Goal: Task Accomplishment & Management: Use online tool/utility

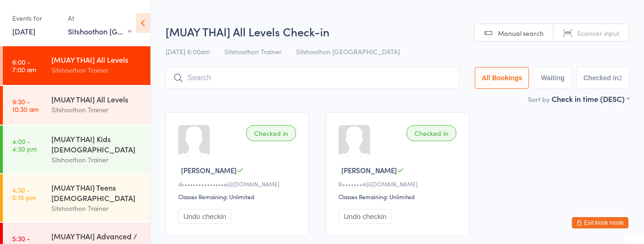
select select "2"
click at [104, 114] on div "Sitshoothon Trainer" at bounding box center [96, 109] width 91 height 11
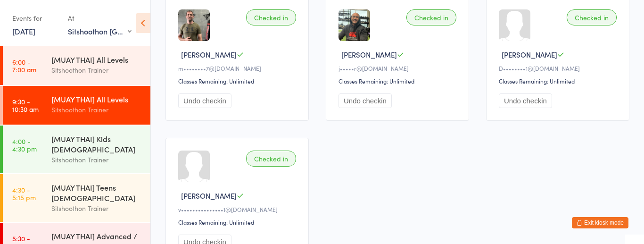
scroll to position [440, 0]
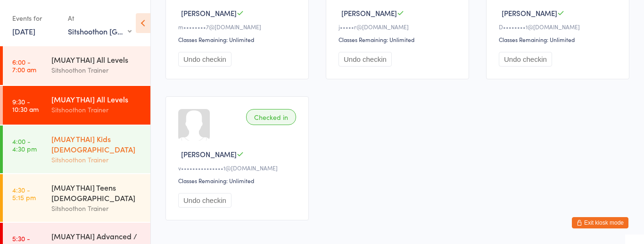
click at [115, 143] on div "[MUAY THAI] Kids [DEMOGRAPHIC_DATA]" at bounding box center [96, 143] width 91 height 21
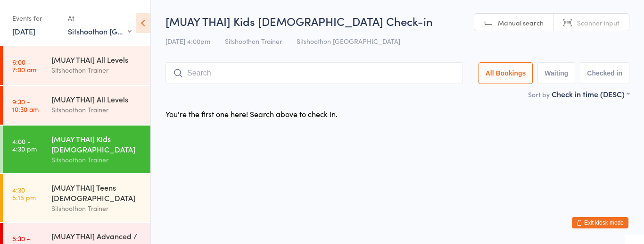
click at [612, 224] on button "Exit kiosk mode" at bounding box center [599, 222] width 57 height 11
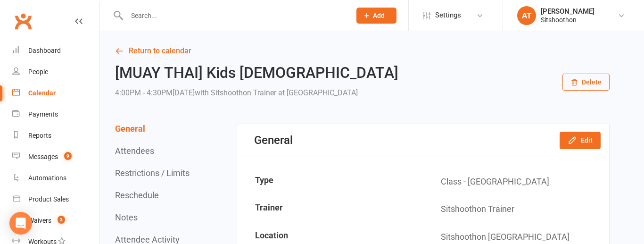
click at [171, 20] on input "text" at bounding box center [234, 15] width 220 height 13
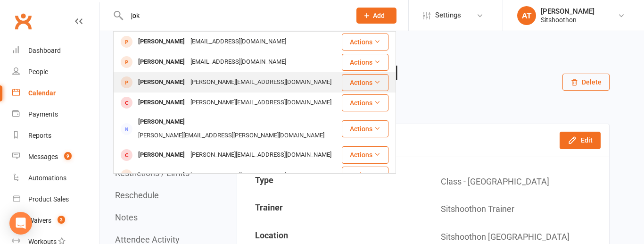
scroll to position [21, 0]
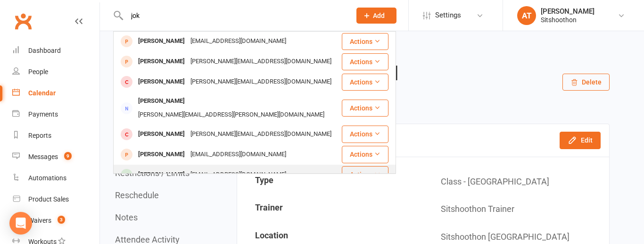
type input "jok"
click at [179, 168] on div "[PERSON_NAME]" at bounding box center [161, 175] width 52 height 14
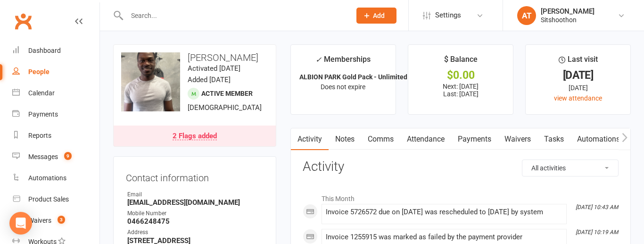
click at [441, 140] on link "Attendance" at bounding box center [425, 139] width 51 height 22
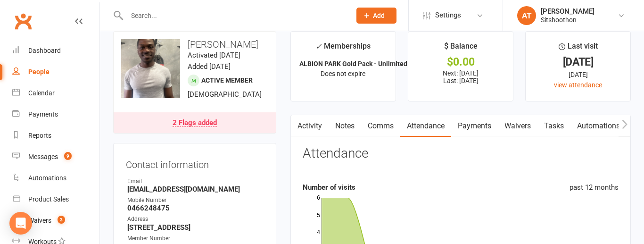
scroll to position [14, 0]
click at [479, 122] on link "Payments" at bounding box center [474, 125] width 47 height 22
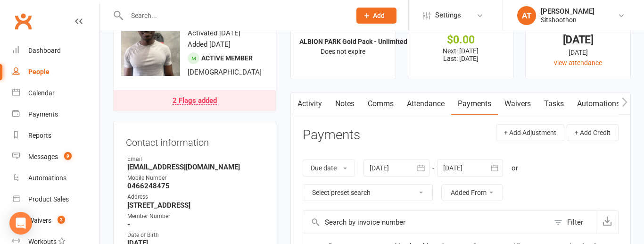
scroll to position [37, 0]
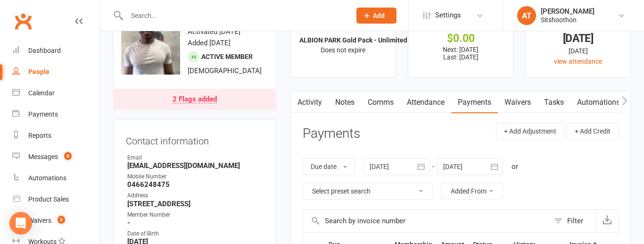
click at [387, 168] on div at bounding box center [396, 166] width 66 height 17
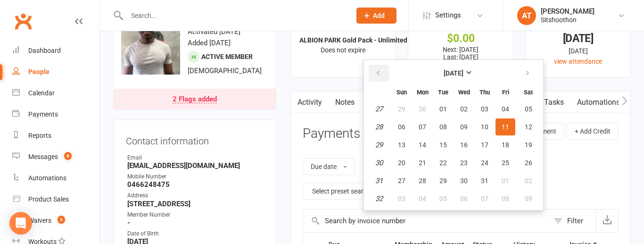
click at [377, 68] on button "button" at bounding box center [378, 73] width 20 height 17
click at [466, 162] on span "21" at bounding box center [464, 163] width 8 height 8
type input "21 May 2025"
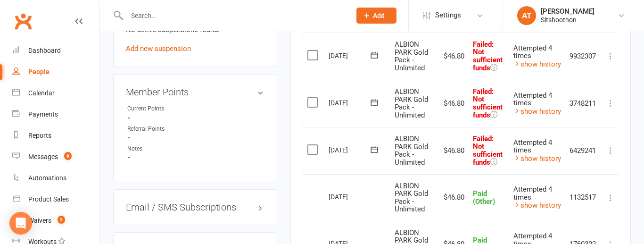
scroll to position [636, 0]
click at [312, 148] on label at bounding box center [313, 148] width 13 height 9
click at [312, 144] on input "checkbox" at bounding box center [310, 144] width 6 height 0
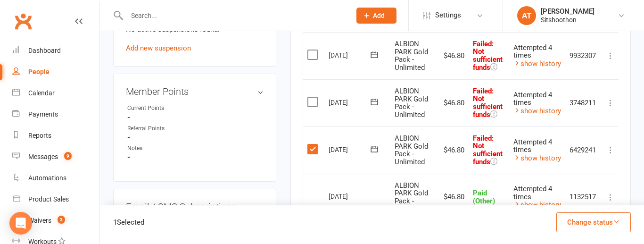
click at [601, 217] on button "Change status" at bounding box center [593, 222] width 74 height 20
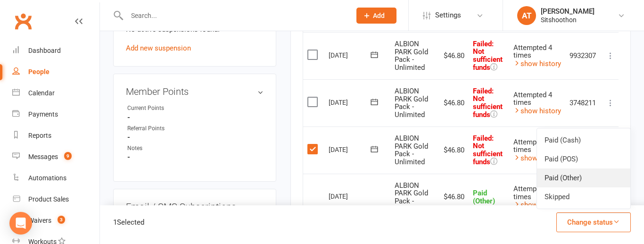
click at [593, 176] on link "Paid (Other)" at bounding box center [583, 177] width 93 height 19
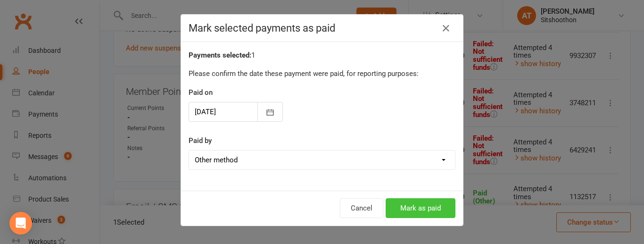
click at [423, 214] on button "Mark as paid" at bounding box center [420, 208] width 70 height 20
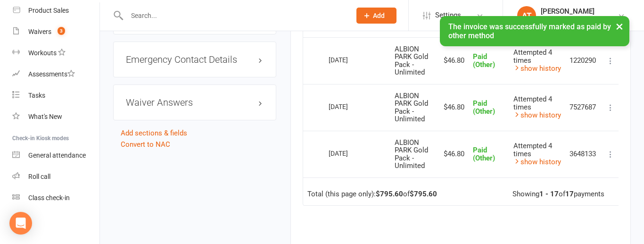
scroll to position [915, 0]
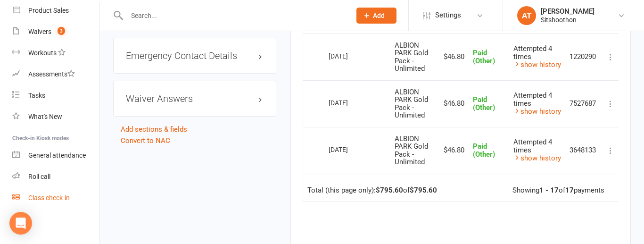
click at [41, 205] on link "Class check-in" at bounding box center [55, 197] width 87 height 21
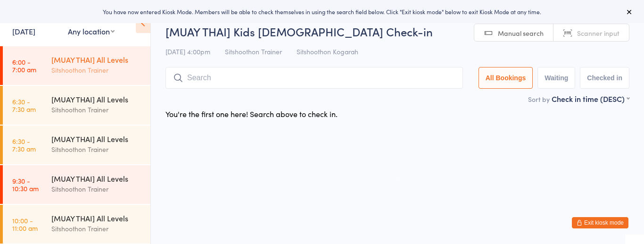
select select "2"
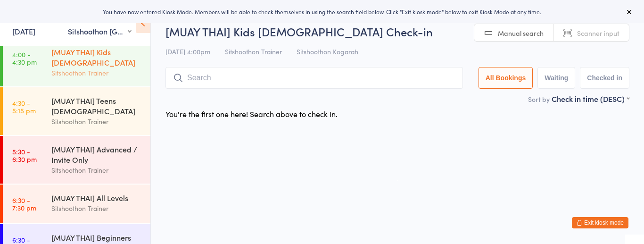
scroll to position [82, 0]
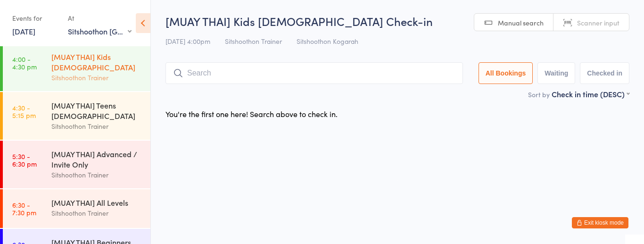
click at [115, 68] on div "[MUAY THAI] Kids [DEMOGRAPHIC_DATA]" at bounding box center [96, 61] width 91 height 21
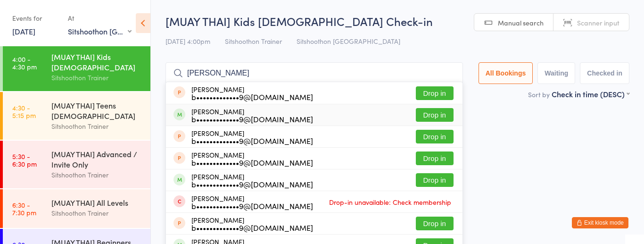
type input "mia farrugia"
click at [423, 118] on button "Drop in" at bounding box center [435, 115] width 38 height 14
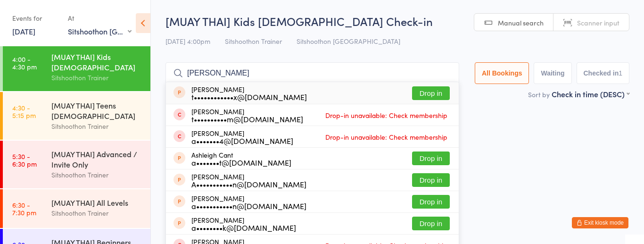
type input "ashanti"
click at [431, 91] on button "Drop in" at bounding box center [431, 93] width 38 height 14
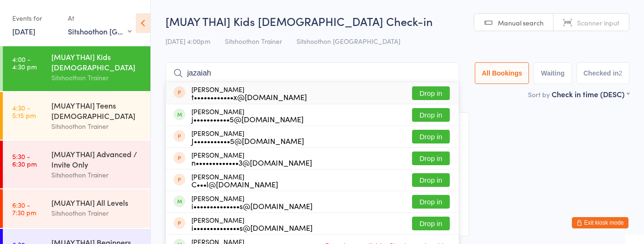
type input "jazaiah"
click at [435, 90] on button "Drop in" at bounding box center [431, 93] width 38 height 14
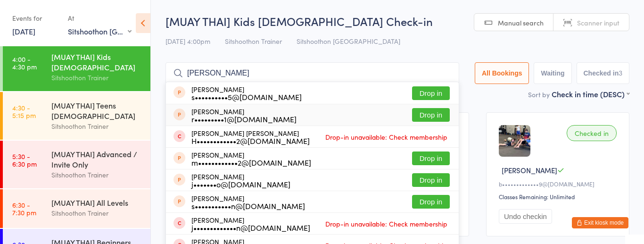
type input "hudson"
click at [427, 113] on button "Drop in" at bounding box center [431, 115] width 38 height 14
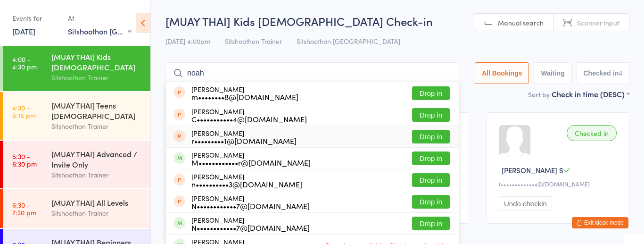
type input "noah"
click at [435, 135] on button "Drop in" at bounding box center [431, 137] width 38 height 14
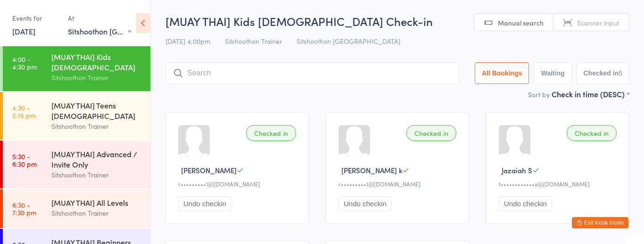
click at [615, 229] on div "Checked in noah k r•••••••••1@gmail.com Undo checkin Checked in hudson k r•••••…" at bounding box center [397, 238] width 481 height 269
click at [206, 73] on input "search" at bounding box center [312, 73] width 294 height 22
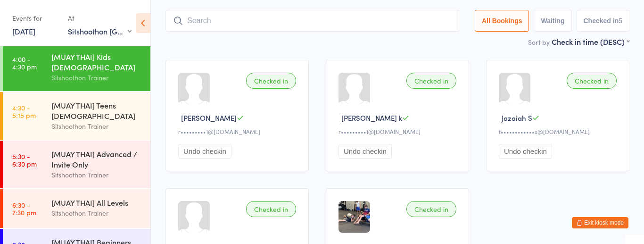
scroll to position [62, 0]
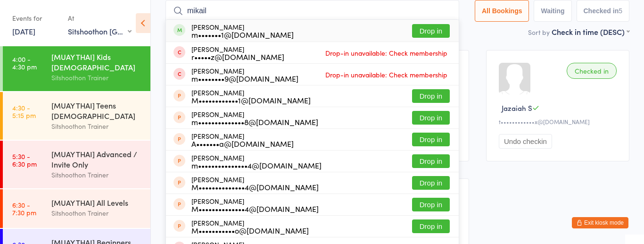
type input "mikail"
click at [420, 31] on button "Drop in" at bounding box center [431, 31] width 38 height 14
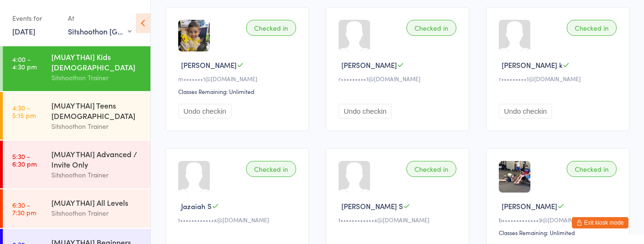
scroll to position [97, 0]
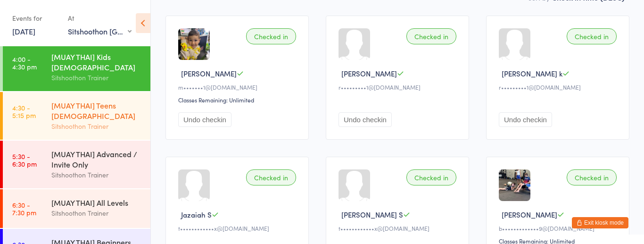
click at [100, 110] on div "[MUAY THAI] Teens [DEMOGRAPHIC_DATA]" at bounding box center [96, 110] width 91 height 21
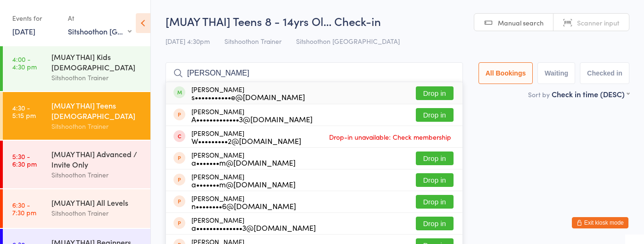
type input "alistair"
click at [426, 96] on button "Drop in" at bounding box center [435, 93] width 38 height 14
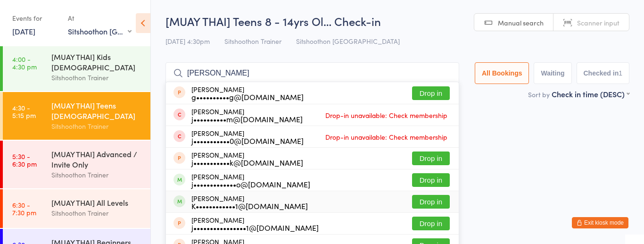
type input "jeremy"
click at [426, 203] on button "Drop in" at bounding box center [431, 202] width 38 height 14
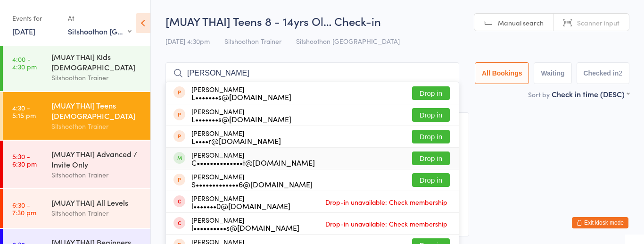
type input "luca"
click at [430, 159] on button "Drop in" at bounding box center [431, 158] width 38 height 14
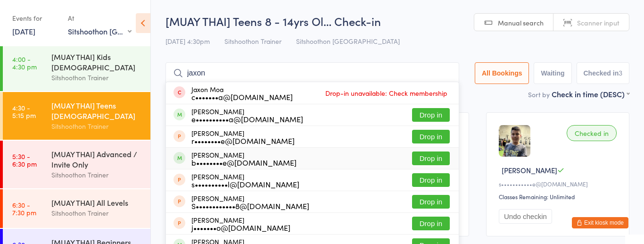
type input "jaxon"
click at [424, 160] on button "Drop in" at bounding box center [431, 158] width 38 height 14
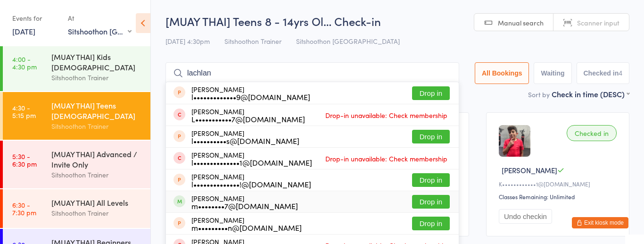
type input "lachlan"
click at [343, 203] on div "Lachlan peters m••••••••7@gmail.com Drop in" at bounding box center [312, 201] width 293 height 21
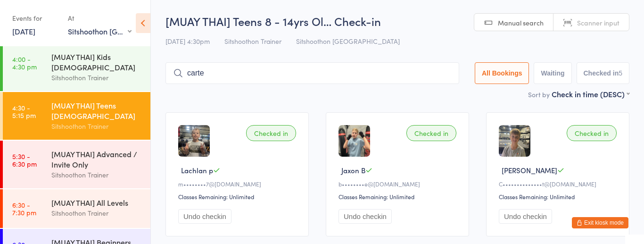
type input "carter"
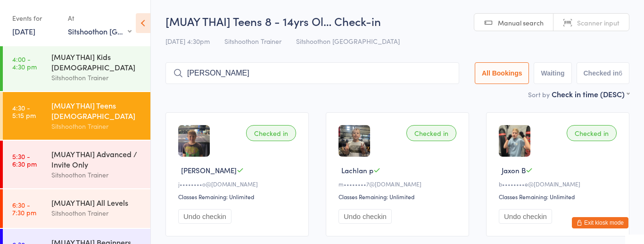
type input "kahlan hockey"
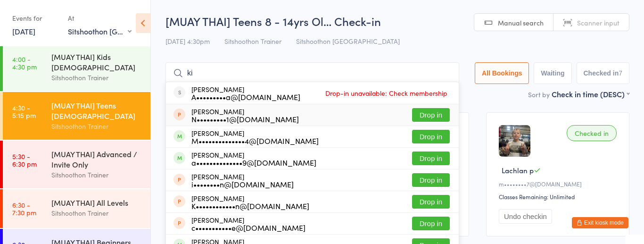
type input "k"
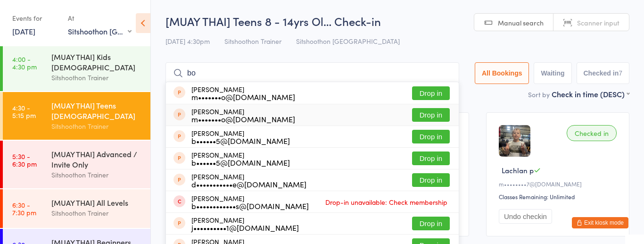
type input "b"
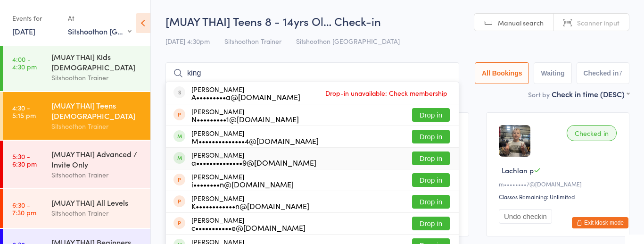
type input "king"
click at [429, 162] on button "Drop in" at bounding box center [431, 158] width 38 height 14
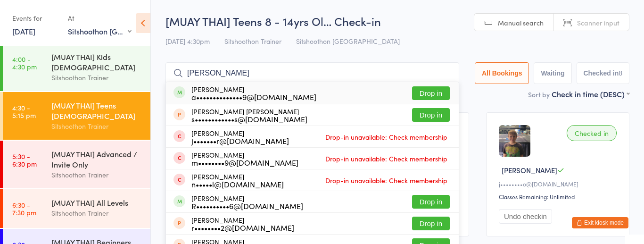
type input "gilbert"
click at [440, 94] on button "Drop in" at bounding box center [431, 93] width 38 height 14
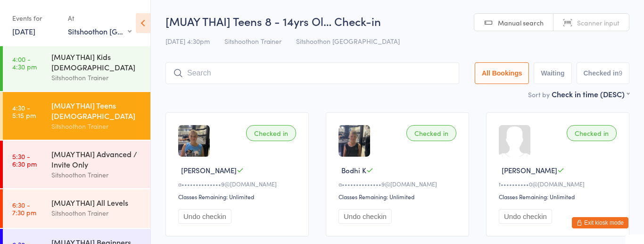
click at [595, 221] on button "Exit kiosk mode" at bounding box center [599, 222] width 57 height 11
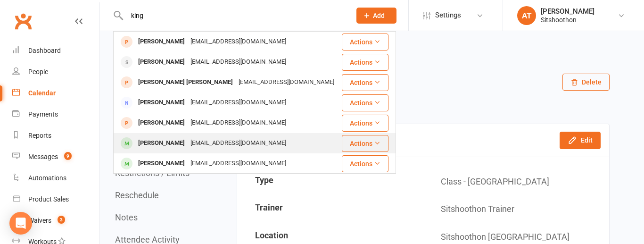
type input "king"
click at [268, 143] on div "Bodhi King ashleighgilbert9@gmail.com" at bounding box center [227, 142] width 227 height 19
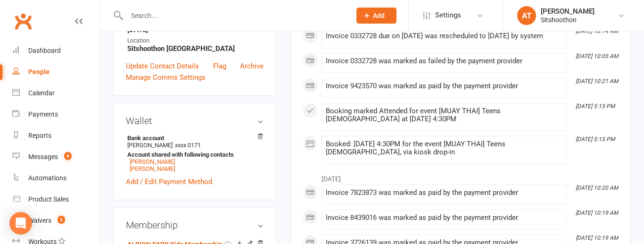
scroll to position [246, 0]
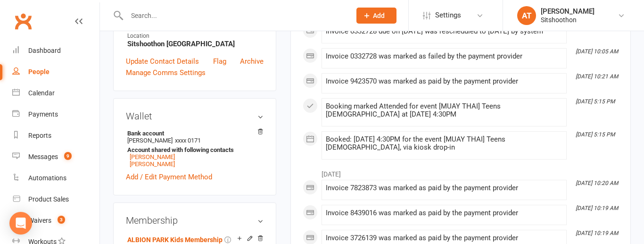
click at [260, 113] on h3 "Wallet" at bounding box center [195, 116] width 138 height 10
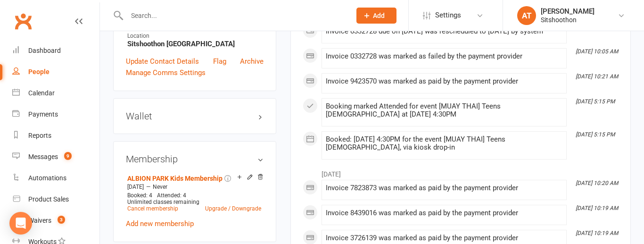
click at [262, 117] on h3 "Wallet" at bounding box center [195, 116] width 138 height 10
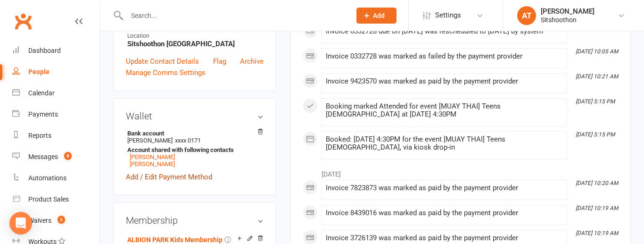
click at [174, 174] on link "Add / Edit Payment Method" at bounding box center [169, 176] width 86 height 11
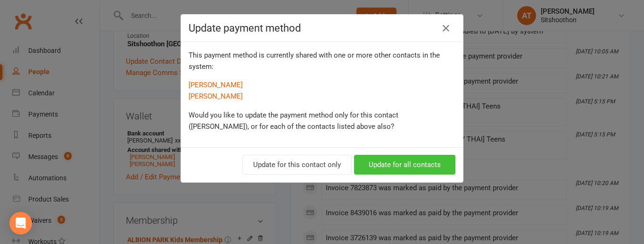
click at [369, 167] on button "Update for all contacts" at bounding box center [404, 165] width 101 height 20
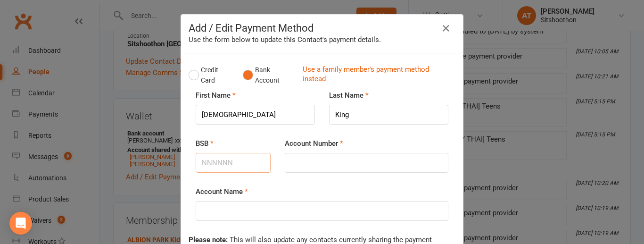
click at [242, 164] on input "BSB" at bounding box center [233, 163] width 75 height 20
type input "012827"
click at [318, 167] on input "Account Number" at bounding box center [366, 163] width 163 height 20
type input "435556454"
click at [298, 209] on input "Account Name" at bounding box center [322, 211] width 253 height 20
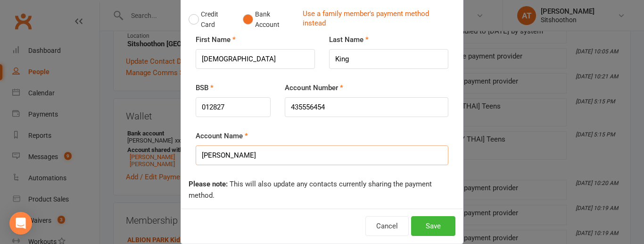
scroll to position [70, 0]
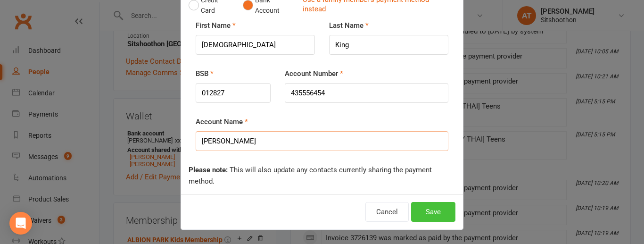
type input "ashleigh gilbert"
click at [440, 207] on button "Save" at bounding box center [433, 212] width 44 height 20
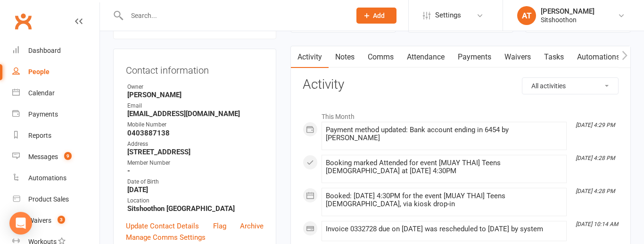
scroll to position [0, 0]
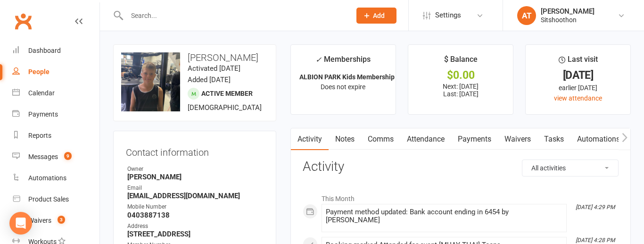
click at [472, 135] on link "Payments" at bounding box center [474, 139] width 47 height 22
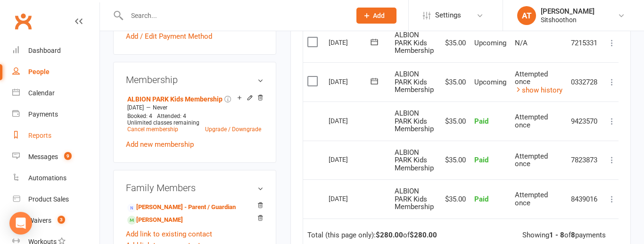
scroll to position [188, 0]
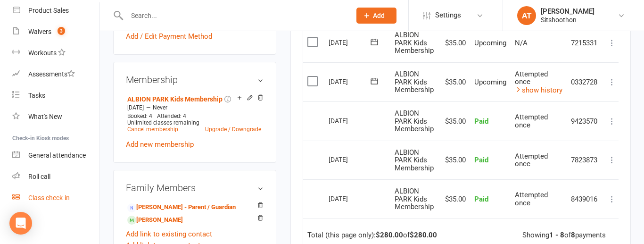
click at [65, 202] on link "Class check-in" at bounding box center [55, 197] width 87 height 21
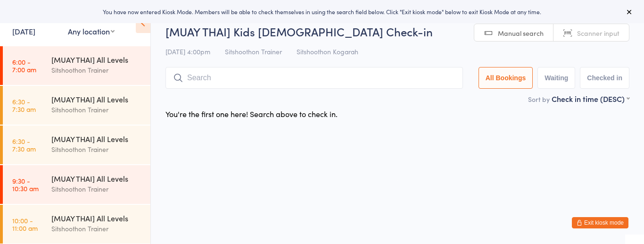
click at [87, 36] on select "Any location ST Martial Arts Arncliffe [GEOGRAPHIC_DATA] [GEOGRAPHIC_DATA]" at bounding box center [91, 31] width 47 height 10
select select "2"
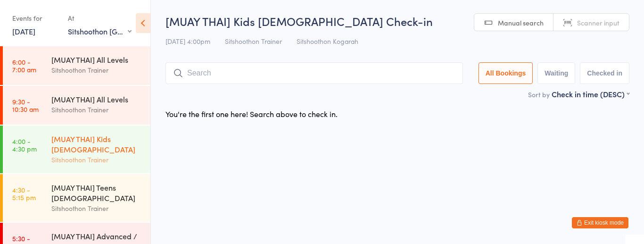
click at [94, 149] on div "[MUAY THAI] Kids [DEMOGRAPHIC_DATA]" at bounding box center [96, 143] width 91 height 21
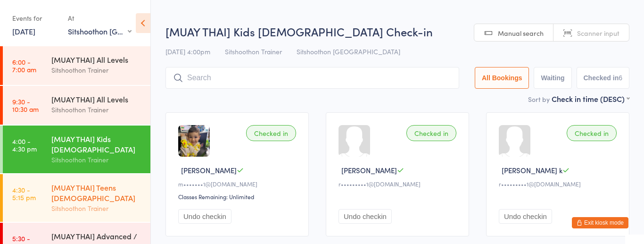
click at [100, 186] on div "[MUAY THAI] Teens [DEMOGRAPHIC_DATA]" at bounding box center [96, 192] width 91 height 21
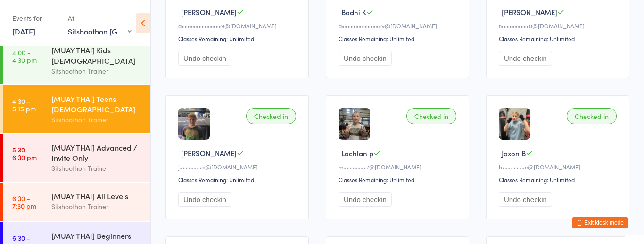
scroll to position [73, 0]
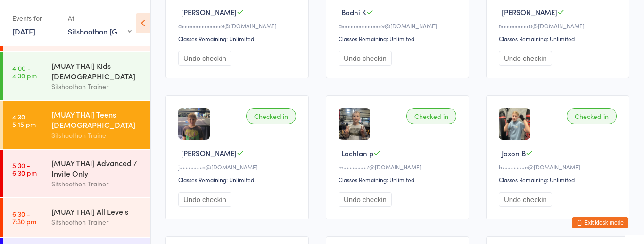
click at [130, 86] on div "Sitshoothon Trainer" at bounding box center [96, 86] width 91 height 11
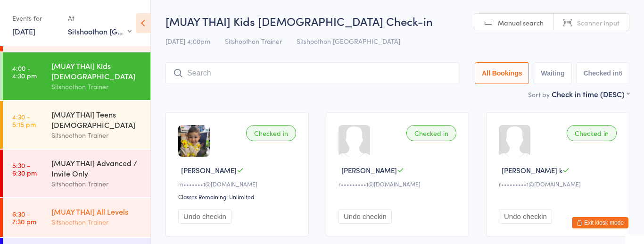
click at [107, 210] on div "[MUAY THAI] All Levels" at bounding box center [96, 211] width 91 height 10
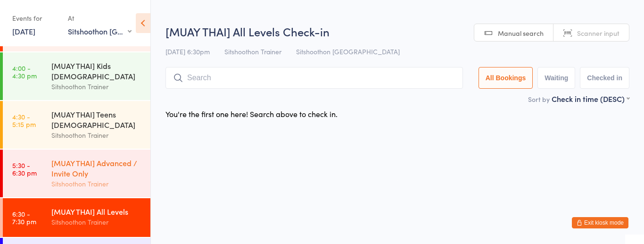
click at [107, 166] on div "[MUAY THAI] Advanced / Invite Only" at bounding box center [96, 167] width 91 height 21
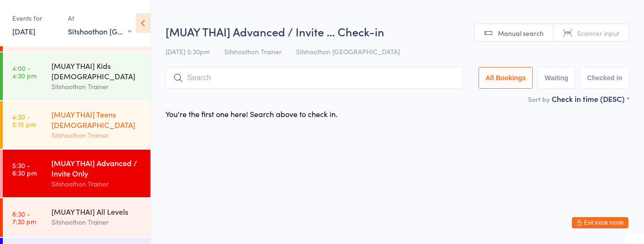
click at [106, 128] on div "[MUAY THAI] Teens [DEMOGRAPHIC_DATA]" at bounding box center [96, 119] width 91 height 21
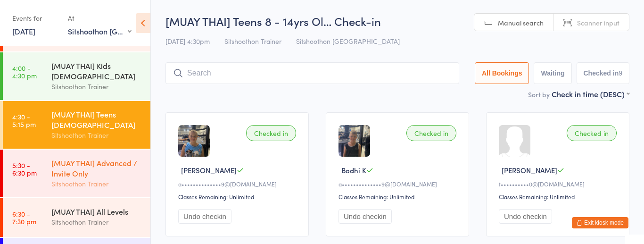
click at [91, 170] on div "[MUAY THAI] Advanced / Invite Only" at bounding box center [96, 167] width 91 height 21
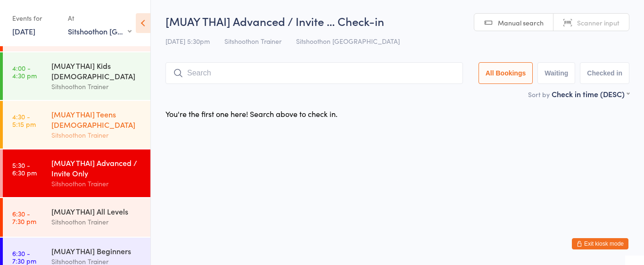
click at [106, 124] on div "[MUAY THAI] Teens [DEMOGRAPHIC_DATA]" at bounding box center [96, 119] width 91 height 21
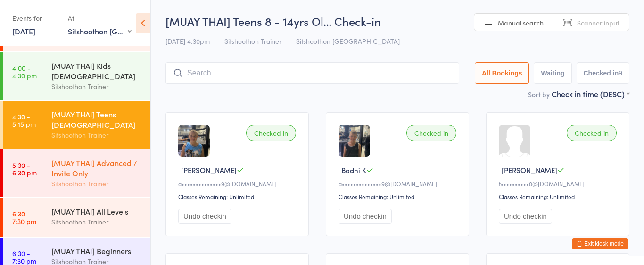
click at [87, 168] on div "[MUAY THAI] Advanced / Invite Only" at bounding box center [96, 167] width 91 height 21
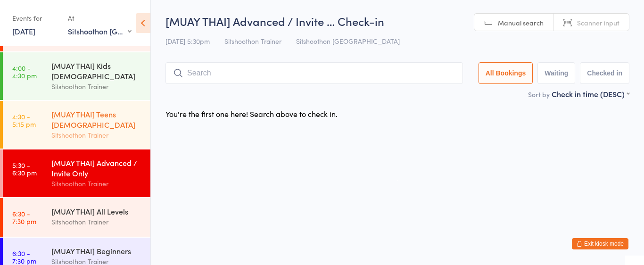
click at [61, 140] on div "[MUAY THAI] Teens 8 - 14yrs Old Sitshoothon Trainer" at bounding box center [100, 125] width 99 height 48
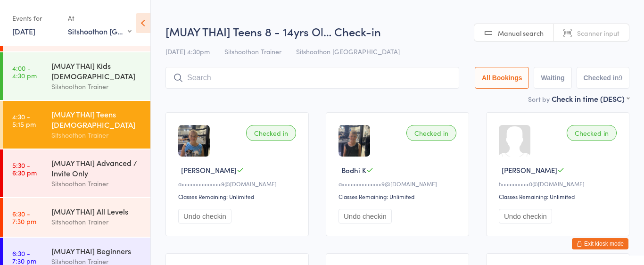
click at [584, 243] on button "Exit kiosk mode" at bounding box center [599, 243] width 57 height 11
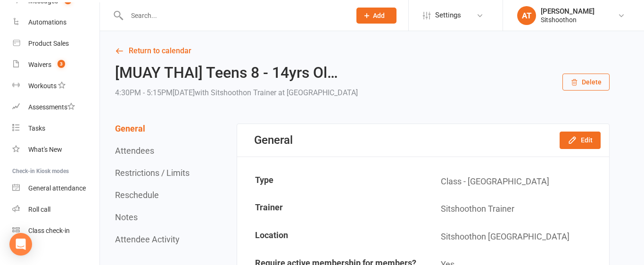
scroll to position [167, 0]
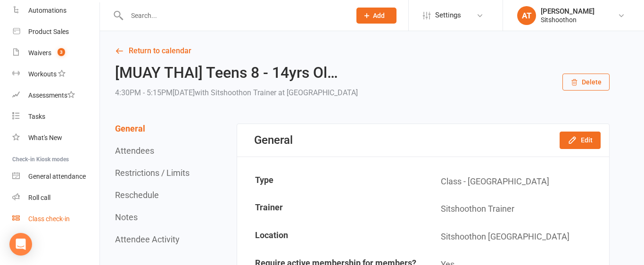
click at [44, 218] on div "Class check-in" at bounding box center [48, 219] width 41 height 8
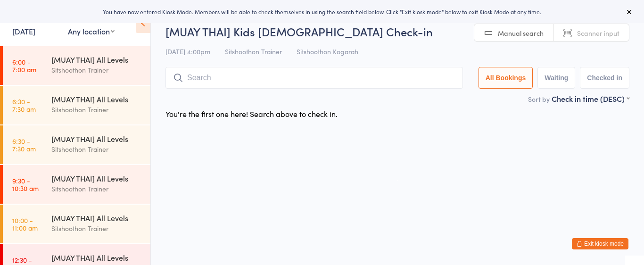
click at [91, 38] on div "At Any location Any location [GEOGRAPHIC_DATA] Arncliffe [GEOGRAPHIC_DATA] [GEO…" at bounding box center [91, 24] width 47 height 28
click at [91, 36] on select "Any location ST Martial Arts Arncliffe [GEOGRAPHIC_DATA] [GEOGRAPHIC_DATA]" at bounding box center [91, 31] width 47 height 10
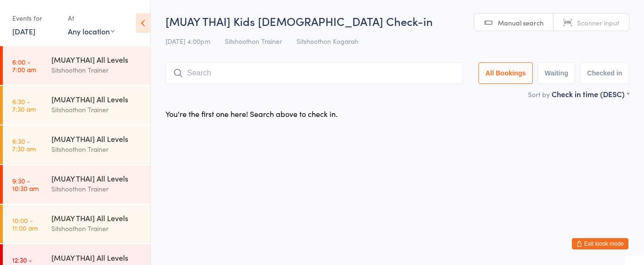
select select "2"
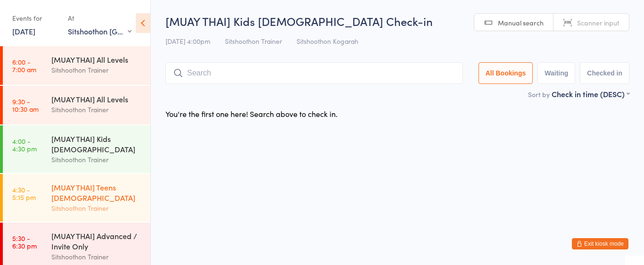
click at [76, 182] on div "[MUAY THAI] Teens [DEMOGRAPHIC_DATA]" at bounding box center [96, 192] width 91 height 21
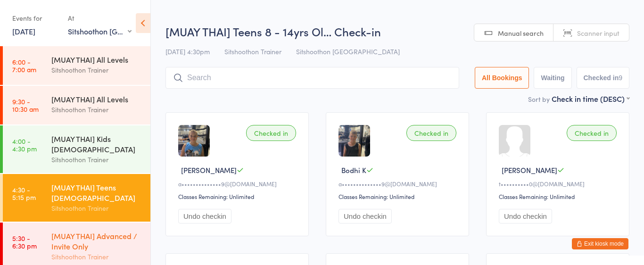
click at [66, 231] on div "[MUAY THAI] Advanced / Invite Only" at bounding box center [96, 240] width 91 height 21
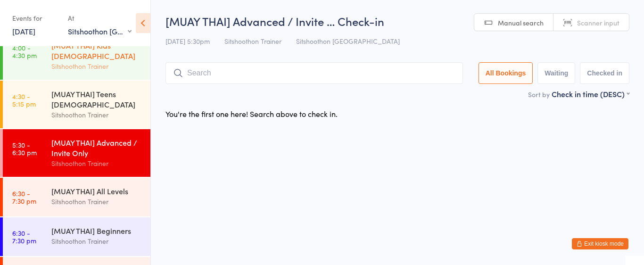
scroll to position [96, 0]
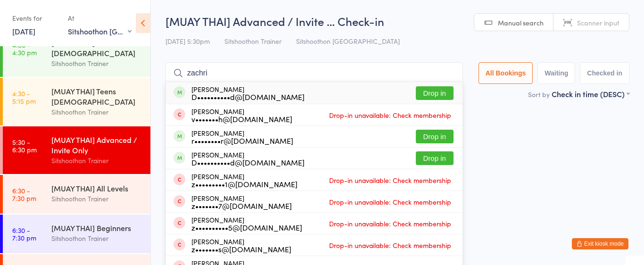
type input "zachri"
click at [436, 93] on button "Drop in" at bounding box center [435, 93] width 38 height 14
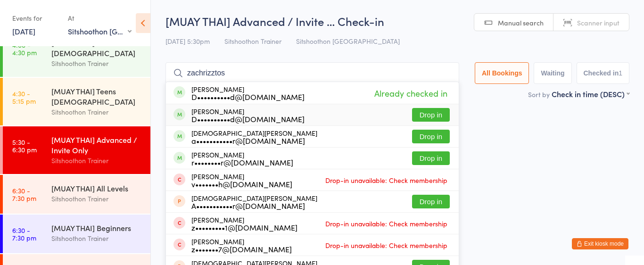
type input "zachrizztos"
click at [440, 115] on button "Drop in" at bounding box center [431, 115] width 38 height 14
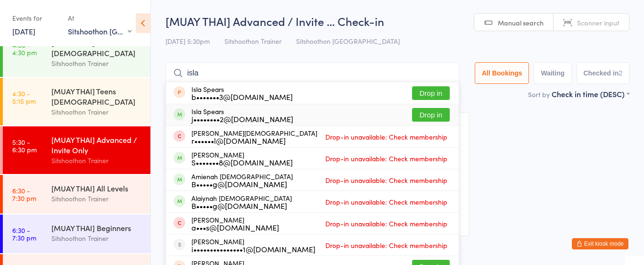
type input "isla"
click at [428, 114] on button "Drop in" at bounding box center [431, 115] width 38 height 14
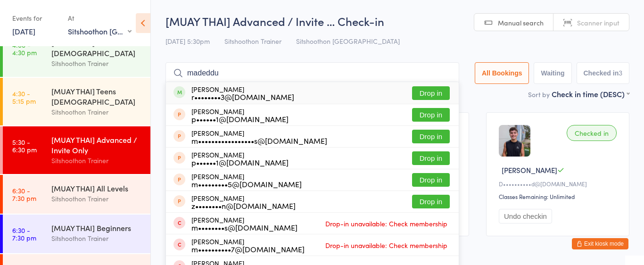
type input "madeddu"
click at [438, 94] on button "Drop in" at bounding box center [431, 93] width 38 height 14
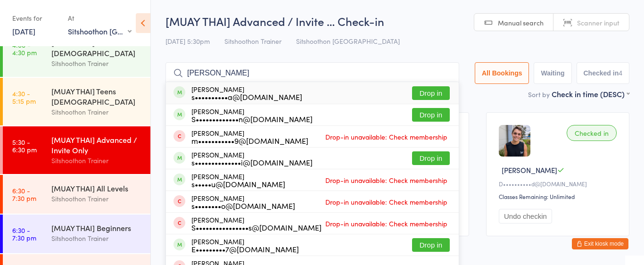
type input "[PERSON_NAME]"
click at [428, 96] on button "Drop in" at bounding box center [431, 93] width 38 height 14
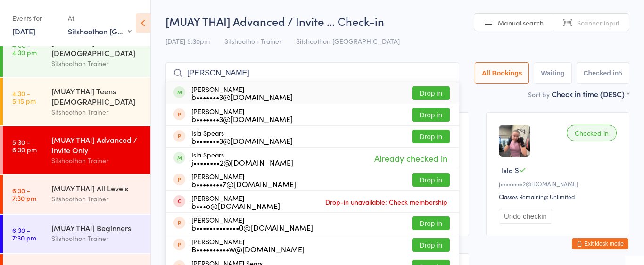
type input "[PERSON_NAME]"
click at [422, 92] on button "Drop in" at bounding box center [431, 93] width 38 height 14
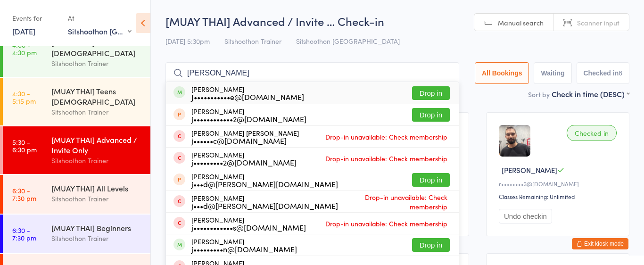
type input "[PERSON_NAME]"
click at [421, 95] on button "Drop in" at bounding box center [431, 93] width 38 height 14
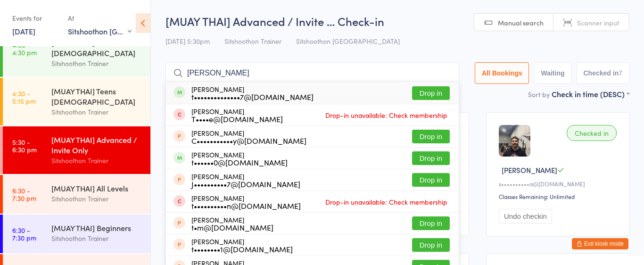
type input "[PERSON_NAME]"
click at [372, 93] on div "[PERSON_NAME] t••••••••••••••7@[DOMAIN_NAME] Drop in" at bounding box center [312, 93] width 293 height 22
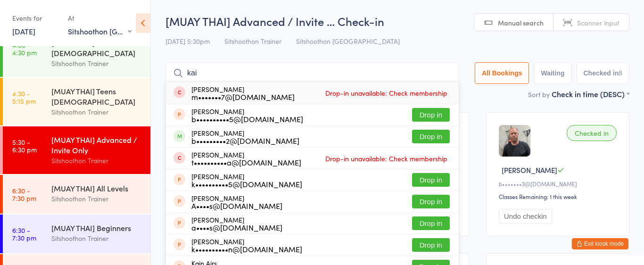
click at [442, 77] on input "kai" at bounding box center [312, 73] width 294 height 22
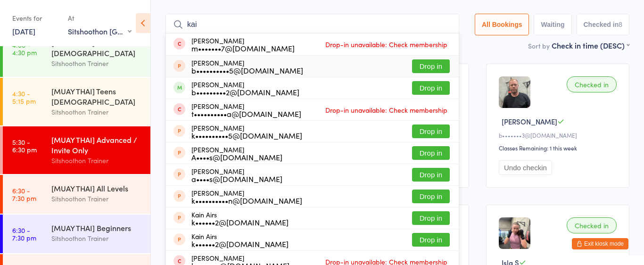
scroll to position [62, 0]
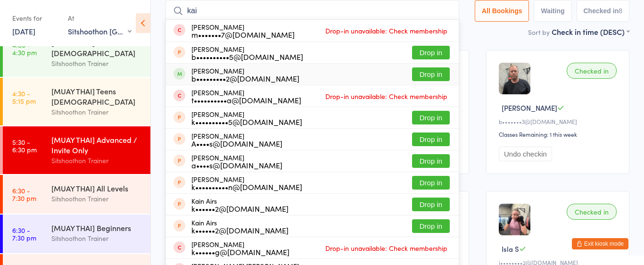
type input "kai"
click at [433, 73] on button "Drop in" at bounding box center [431, 74] width 38 height 14
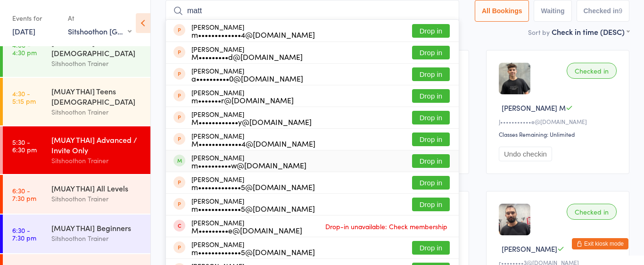
type input "matt"
click at [421, 162] on button "Drop in" at bounding box center [431, 161] width 38 height 14
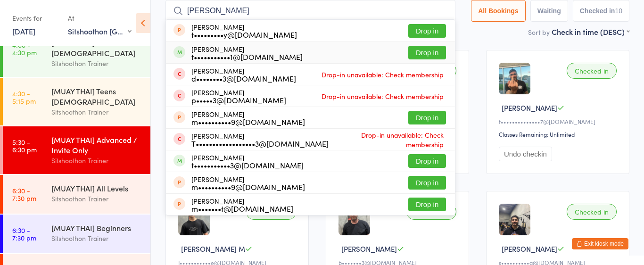
type input "[PERSON_NAME]"
click at [418, 56] on button "Drop in" at bounding box center [427, 53] width 38 height 14
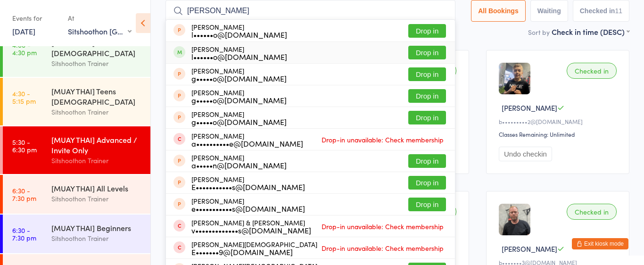
type input "[PERSON_NAME]"
click at [431, 53] on button "Drop in" at bounding box center [427, 53] width 38 height 14
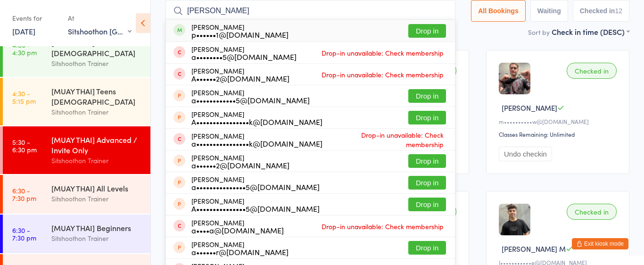
type input "[PERSON_NAME]"
click at [432, 33] on button "Drop in" at bounding box center [427, 31] width 38 height 14
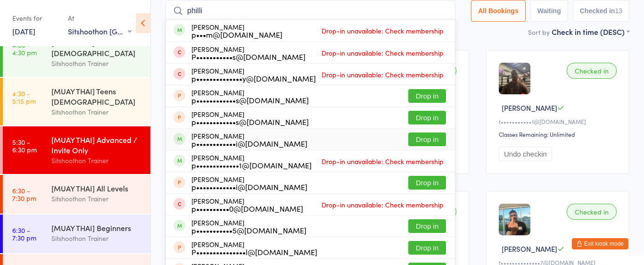
type input "philli"
click at [413, 140] on button "Drop in" at bounding box center [427, 139] width 38 height 14
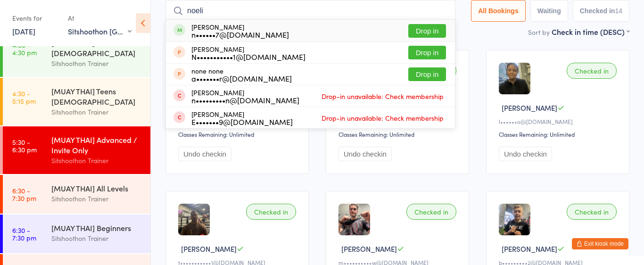
type input "noeli"
click at [419, 31] on button "Drop in" at bounding box center [427, 31] width 38 height 14
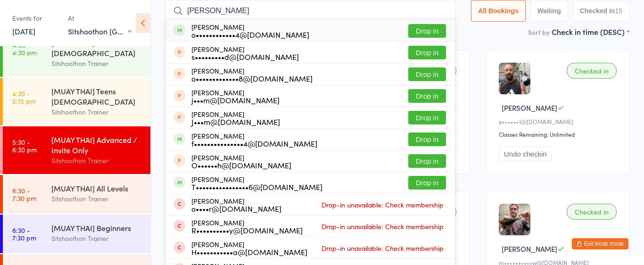
type input "[PERSON_NAME]"
click at [431, 33] on button "Drop in" at bounding box center [427, 31] width 38 height 14
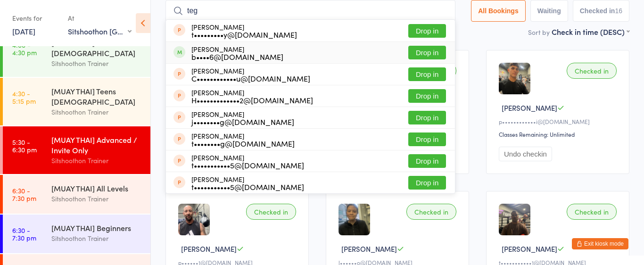
type input "teg"
click at [425, 52] on button "Drop in" at bounding box center [427, 53] width 38 height 14
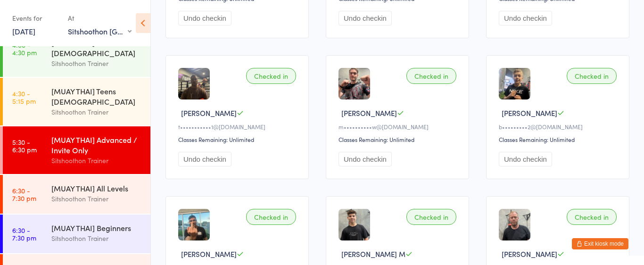
scroll to position [0, 0]
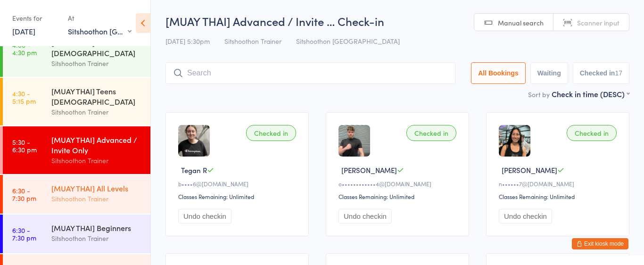
click at [65, 188] on div "[MUAY THAI] All Levels" at bounding box center [96, 188] width 91 height 10
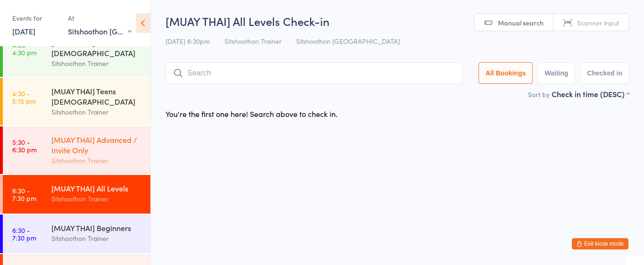
click at [92, 171] on div "[MUAY THAI] Advanced / Invite Only Sitshoothon Trainer" at bounding box center [100, 150] width 99 height 48
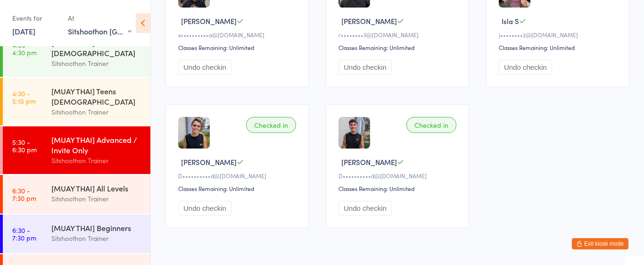
scroll to position [741, 0]
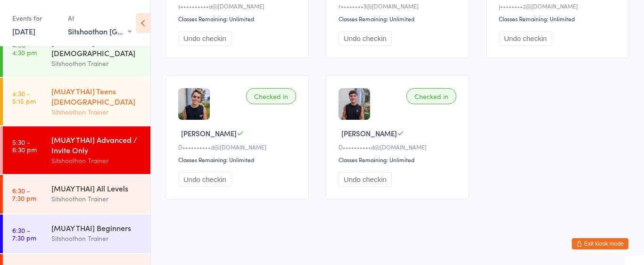
click at [120, 100] on div "[MUAY THAI] Teens [DEMOGRAPHIC_DATA]" at bounding box center [96, 96] width 91 height 21
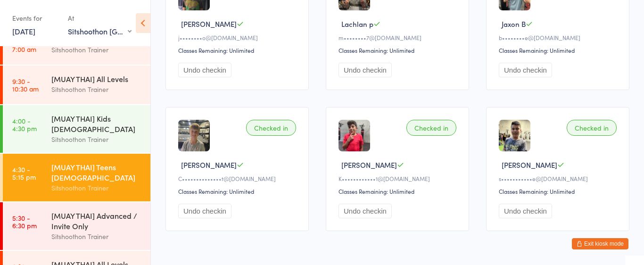
scroll to position [20, 0]
click at [101, 122] on div "[MUAY THAI] Kids [DEMOGRAPHIC_DATA]" at bounding box center [96, 123] width 91 height 21
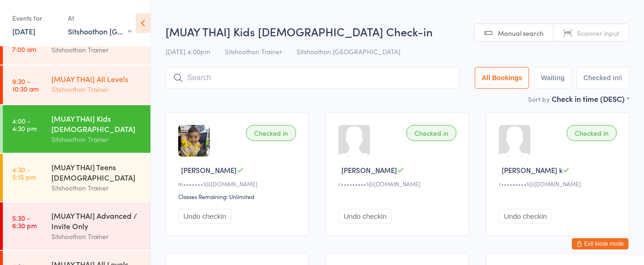
click at [115, 98] on div "[MUAY THAI] All Levels Sitshoothon Trainer" at bounding box center [100, 83] width 99 height 37
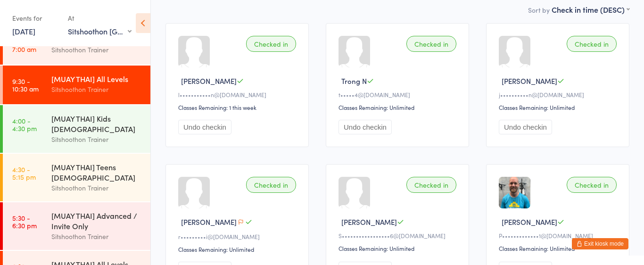
scroll to position [87, 0]
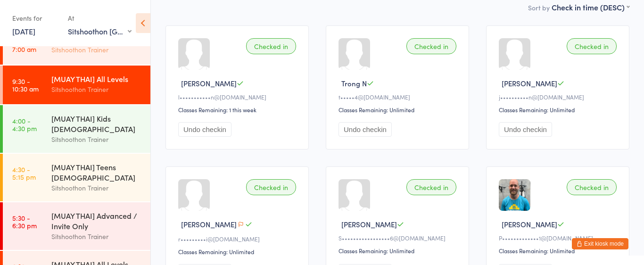
click at [112, 52] on div "Sitshoothon Trainer" at bounding box center [96, 49] width 91 height 11
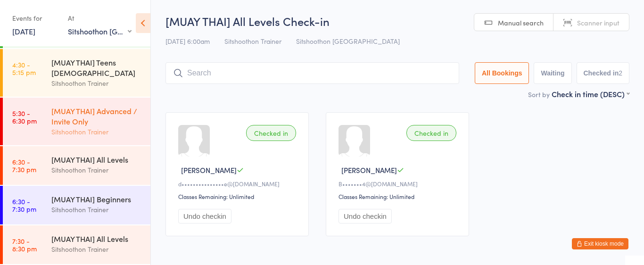
scroll to position [124, 0]
click at [117, 139] on div "[MUAY THAI] Advanced / Invite Only Sitshoothon Trainer" at bounding box center [100, 122] width 99 height 48
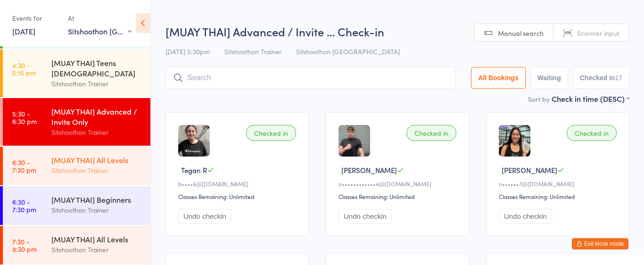
click at [116, 167] on div "Sitshoothon Trainer" at bounding box center [96, 170] width 91 height 11
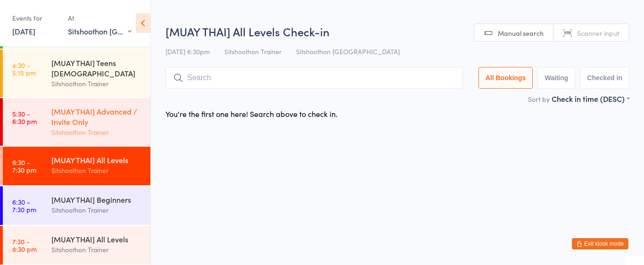
click at [88, 136] on div "Sitshoothon Trainer" at bounding box center [96, 132] width 91 height 11
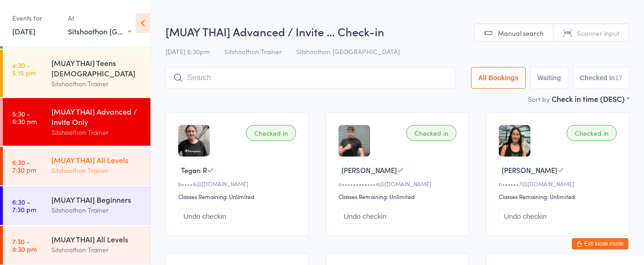
click at [95, 168] on div "Sitshoothon Trainer" at bounding box center [96, 170] width 91 height 11
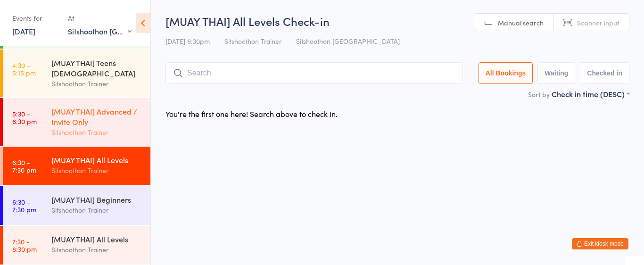
click at [102, 123] on div "[MUAY THAI] Advanced / Invite Only" at bounding box center [96, 116] width 91 height 21
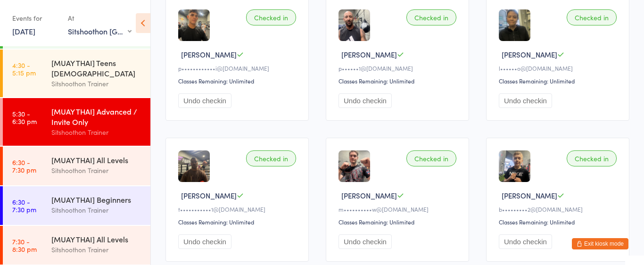
scroll to position [255, 0]
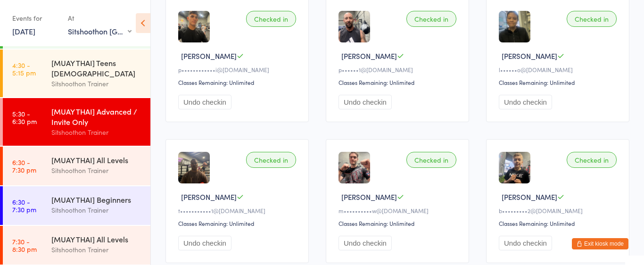
click at [21, 36] on div "Events for [DATE] [DATE] [DATE] Sun Mon Tue Wed Thu Fri Sat 31 27 28 29 30 31 0…" at bounding box center [35, 24] width 46 height 28
click at [34, 34] on link "[DATE]" at bounding box center [23, 31] width 23 height 10
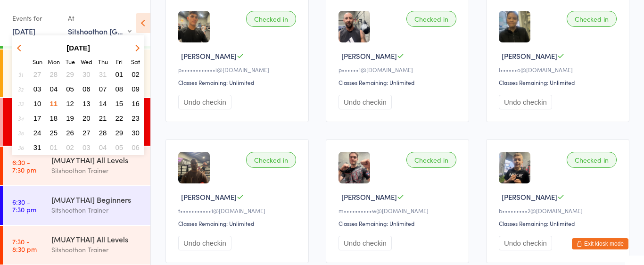
click at [121, 88] on span "08" at bounding box center [119, 89] width 8 height 8
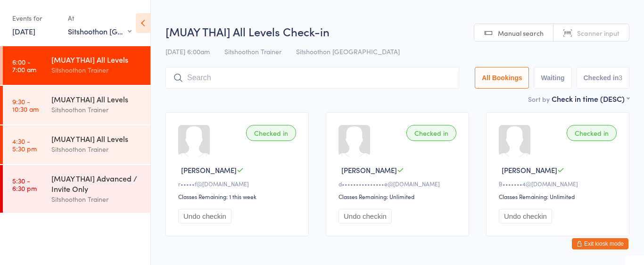
scroll to position [37, 0]
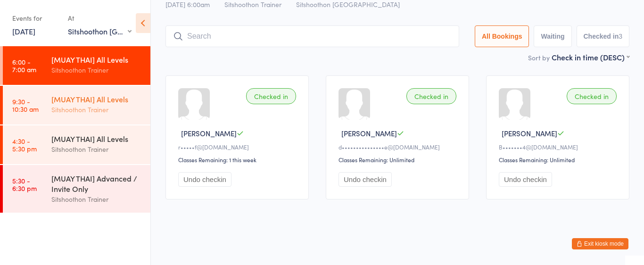
click at [64, 112] on div "Sitshoothon Trainer" at bounding box center [96, 109] width 91 height 11
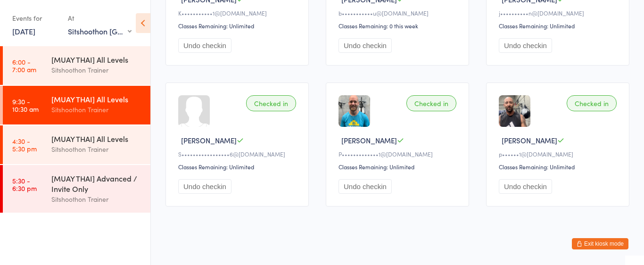
scroll to position [169, 0]
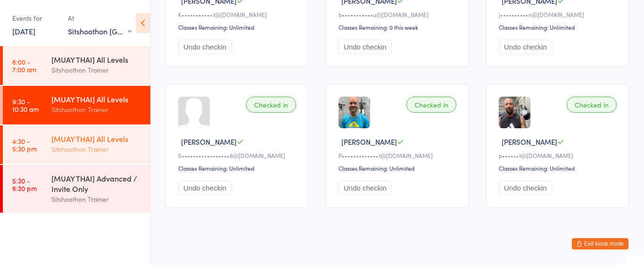
click at [118, 160] on div "[MUAY THAI] All Levels Sitshoothon Trainer" at bounding box center [100, 143] width 99 height 37
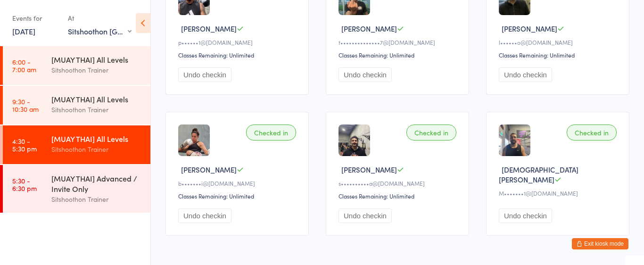
scroll to position [279, 0]
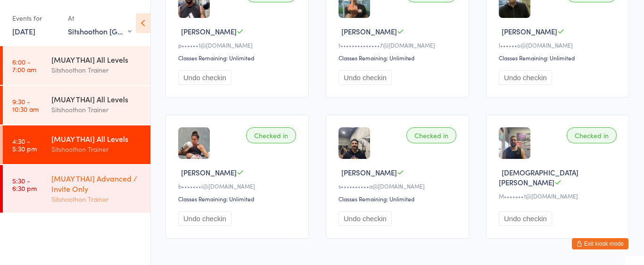
click at [113, 187] on div "[MUAY THAI] Advanced / Invite Only" at bounding box center [96, 183] width 91 height 21
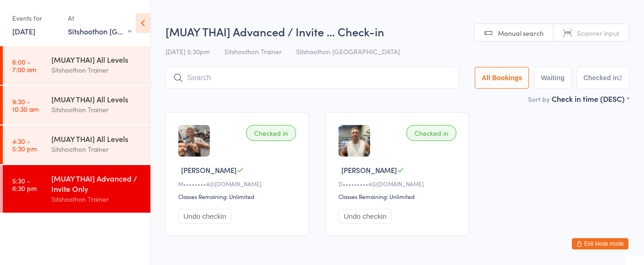
click at [30, 26] on link "[DATE]" at bounding box center [23, 31] width 23 height 10
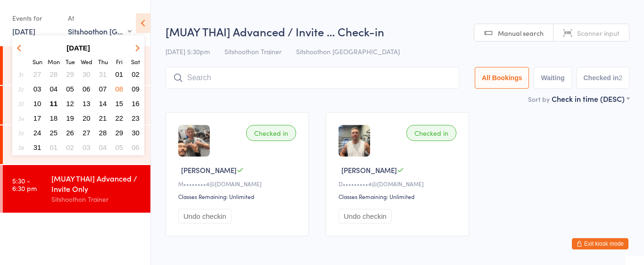
click at [102, 88] on span "07" at bounding box center [103, 89] width 8 height 8
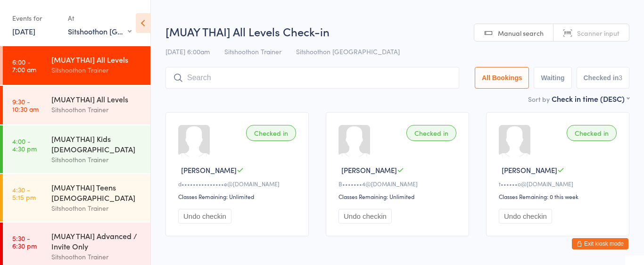
click at [155, 96] on ui-view "[MUAY THAI] All Levels Check-in [DATE] 6:00am Sitshoothon Trainer Sitshoothon A…" at bounding box center [397, 134] width 493 height 221
click at [125, 109] on div "Sitshoothon Trainer" at bounding box center [96, 109] width 91 height 11
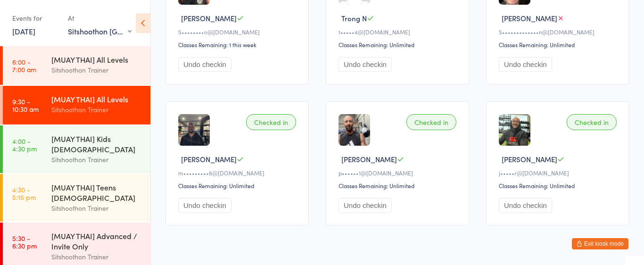
scroll to position [178, 0]
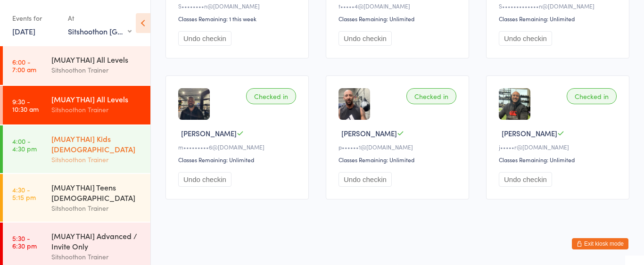
click at [121, 139] on div "[MUAY THAI] Kids [DEMOGRAPHIC_DATA]" at bounding box center [96, 143] width 91 height 21
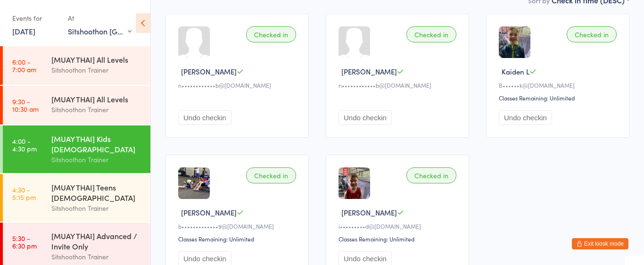
scroll to position [111, 0]
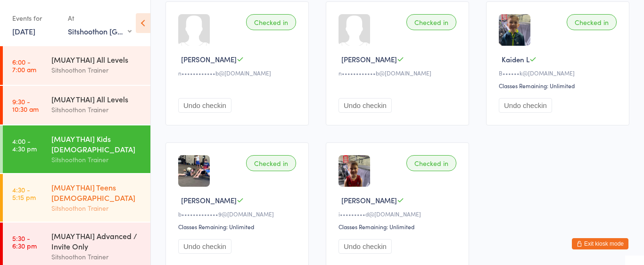
click at [101, 196] on div "[MUAY THAI] Teens [DEMOGRAPHIC_DATA]" at bounding box center [96, 192] width 91 height 21
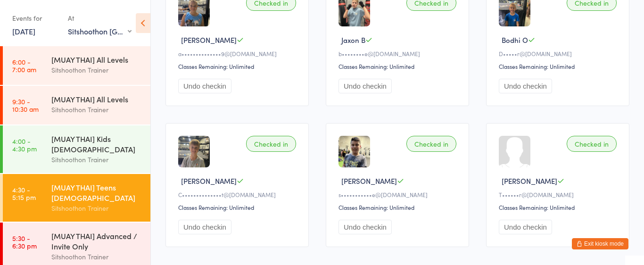
scroll to position [178, 0]
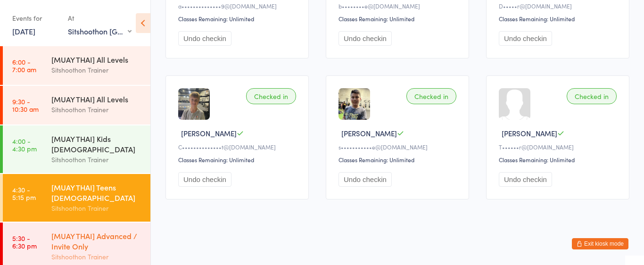
click at [103, 234] on div "[MUAY THAI] Advanced / Invite Only" at bounding box center [96, 240] width 91 height 21
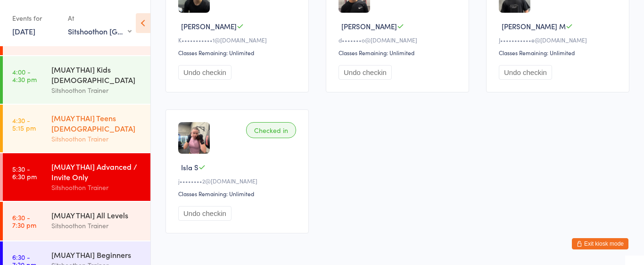
scroll to position [70, 0]
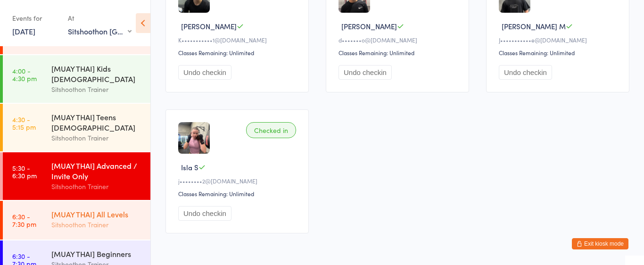
click at [117, 213] on div "[MUAY THAI] All Levels" at bounding box center [96, 214] width 91 height 10
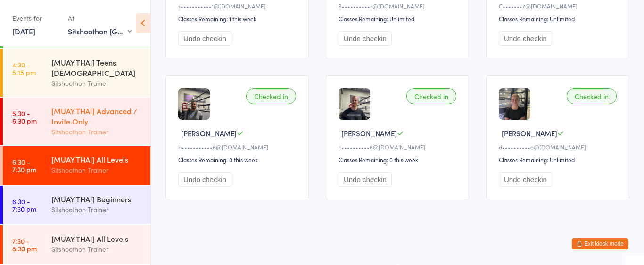
scroll to position [124, 0]
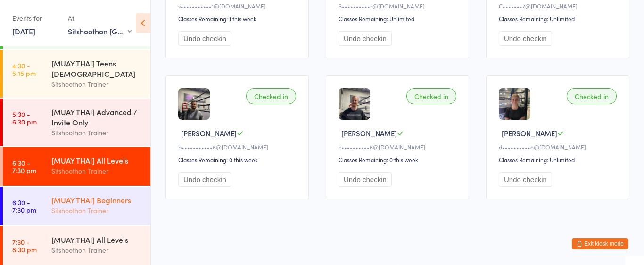
click at [105, 195] on div "[MUAY THAI] Beginners" at bounding box center [96, 200] width 91 height 10
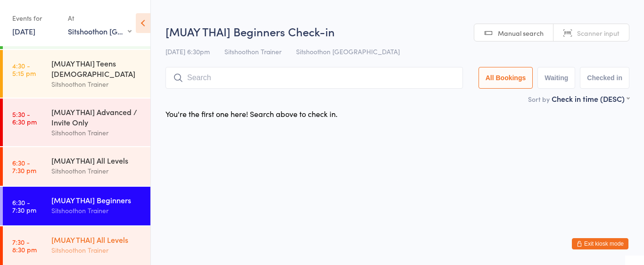
click at [117, 248] on div "Sitshoothon Trainer" at bounding box center [96, 250] width 91 height 11
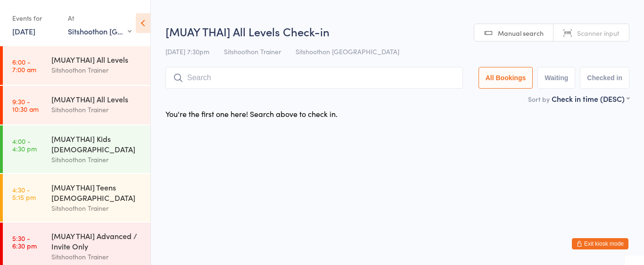
click at [29, 33] on link "[DATE]" at bounding box center [23, 31] width 23 height 10
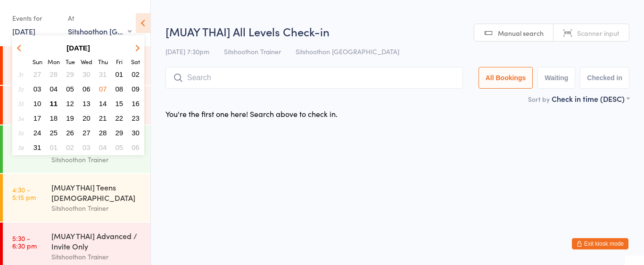
click at [90, 89] on span "06" at bounding box center [86, 89] width 8 height 8
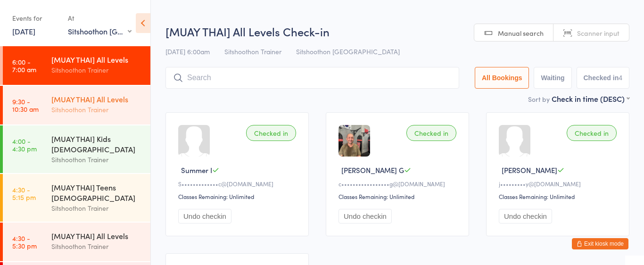
click at [88, 99] on div "[MUAY THAI] All Levels" at bounding box center [96, 99] width 91 height 10
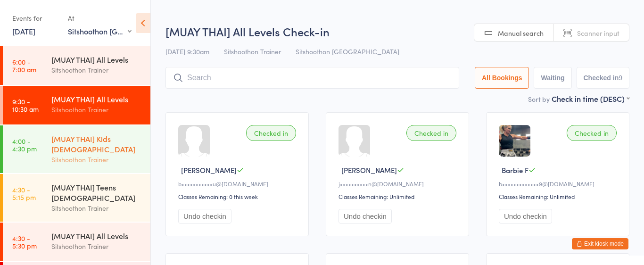
click at [88, 165] on div "[MUAY THAI] Kids [DEMOGRAPHIC_DATA] Sitshoothon Trainer" at bounding box center [100, 149] width 99 height 48
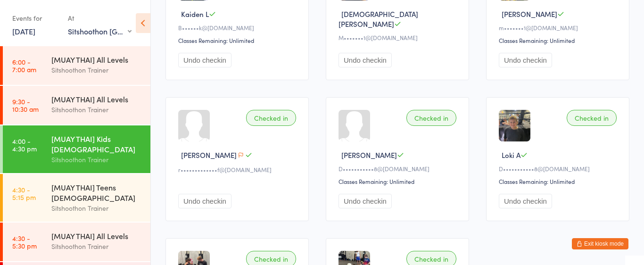
scroll to position [157, 0]
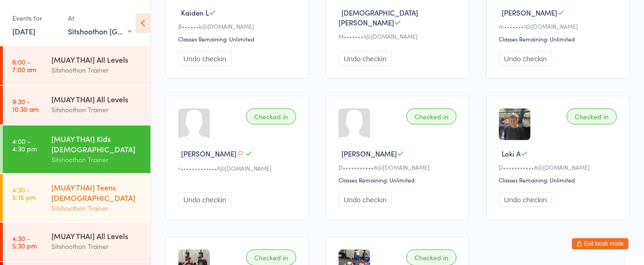
click at [57, 208] on div "Sitshoothon Trainer" at bounding box center [96, 208] width 91 height 11
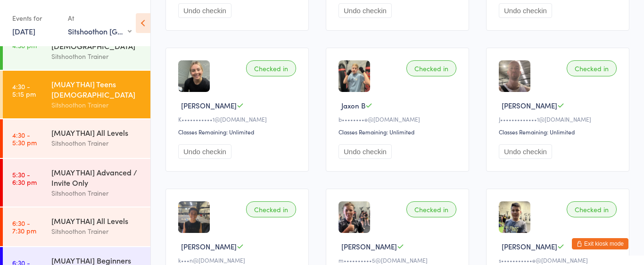
scroll to position [103, 0]
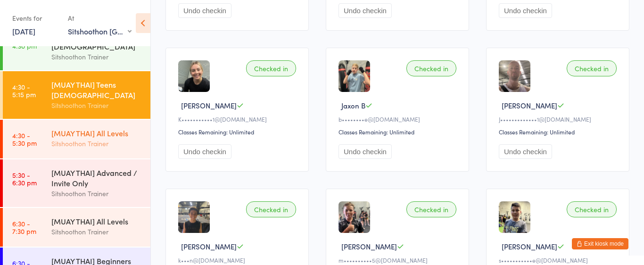
click at [97, 137] on div "[MUAY THAI] All Levels" at bounding box center [96, 133] width 91 height 10
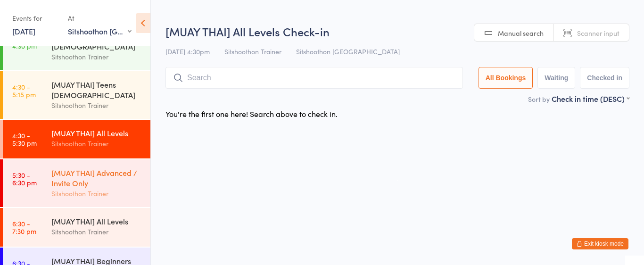
click at [116, 174] on div "[MUAY THAI] Advanced / Invite Only" at bounding box center [96, 177] width 91 height 21
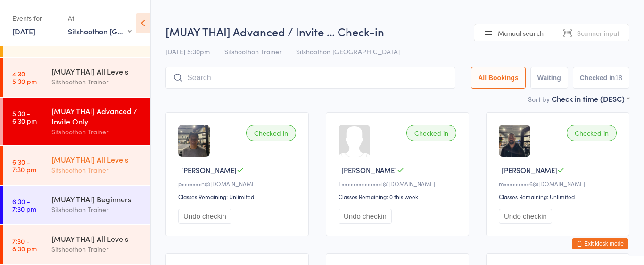
scroll to position [163, 0]
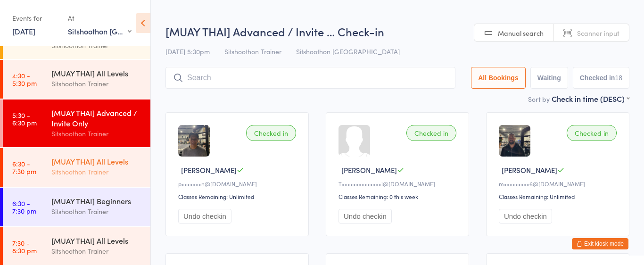
click at [98, 171] on div "Sitshoothon Trainer" at bounding box center [96, 171] width 91 height 11
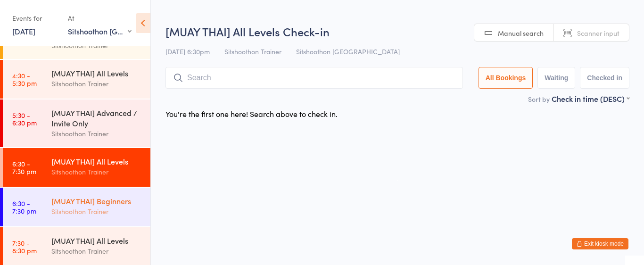
click at [101, 192] on div "[MUAY THAI] Beginners Sitshoothon Trainer" at bounding box center [100, 206] width 99 height 37
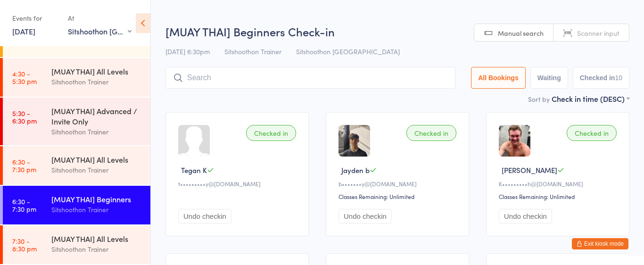
scroll to position [163, 0]
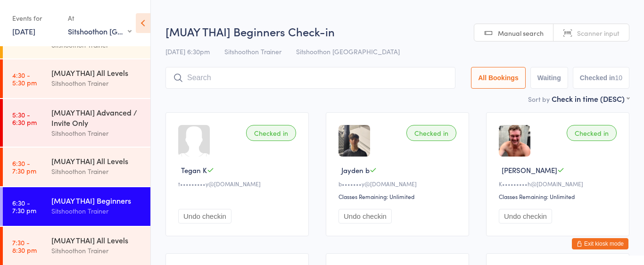
click at [35, 32] on link "[DATE]" at bounding box center [23, 31] width 23 height 10
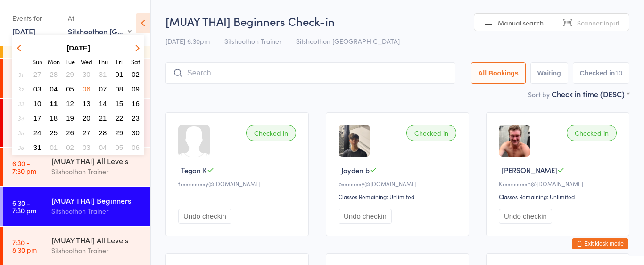
click at [67, 87] on span "05" at bounding box center [70, 89] width 8 height 8
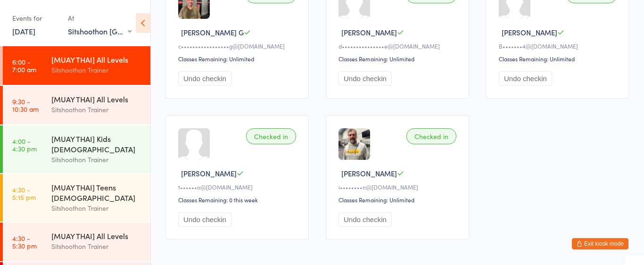
scroll to position [133, 0]
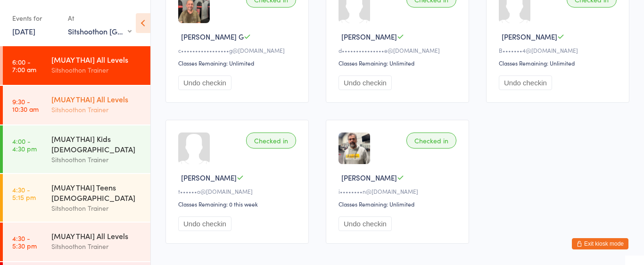
click at [134, 106] on div "Sitshoothon Trainer" at bounding box center [96, 109] width 91 height 11
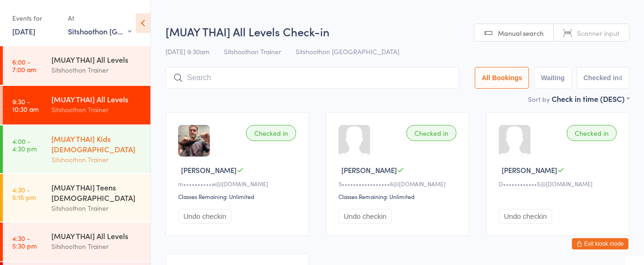
click at [69, 136] on div "[MUAY THAI] Kids [DEMOGRAPHIC_DATA]" at bounding box center [96, 143] width 91 height 21
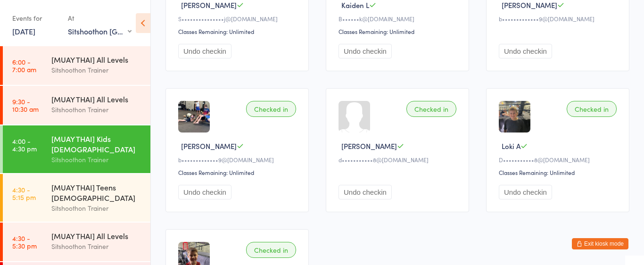
scroll to position [162, 0]
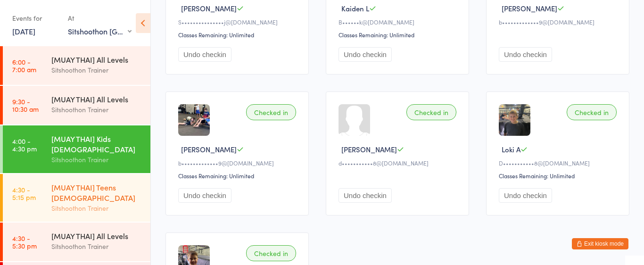
click at [91, 216] on div "[MUAY THAI] Teens [DEMOGRAPHIC_DATA] Sitshoothon Trainer" at bounding box center [100, 198] width 99 height 48
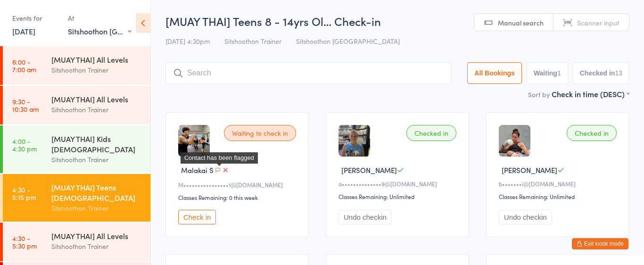
click at [219, 170] on icon "button" at bounding box center [218, 170] width 6 height 6
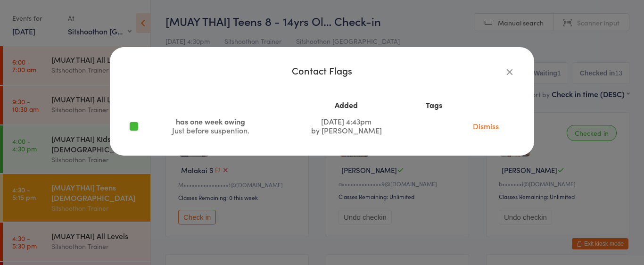
click at [508, 73] on icon "button" at bounding box center [509, 71] width 10 height 10
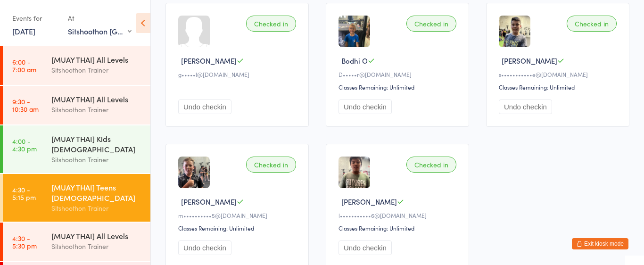
scroll to position [535, 0]
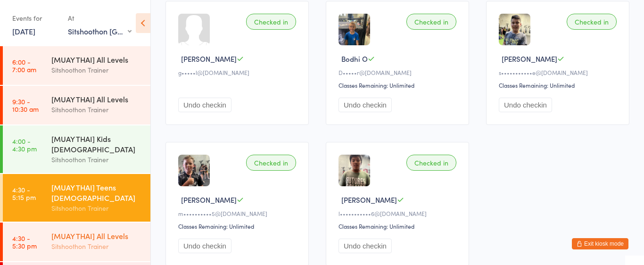
click at [104, 238] on div "[MUAY THAI] All Levels" at bounding box center [96, 235] width 91 height 10
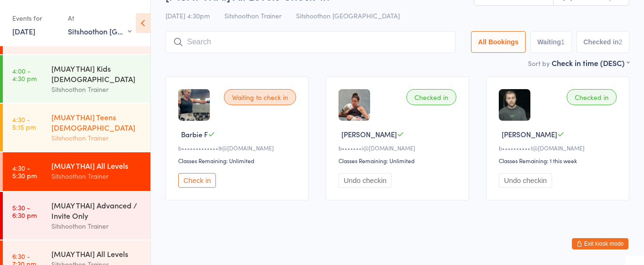
scroll to position [80, 0]
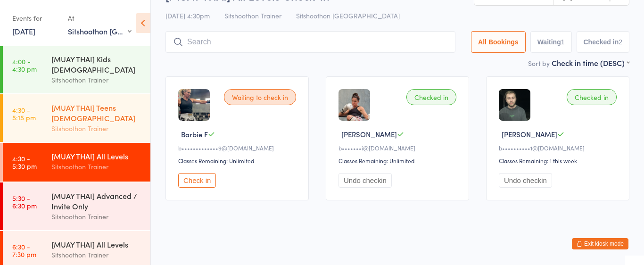
click at [84, 195] on div "[MUAY THAI] Advanced / Invite Only" at bounding box center [96, 200] width 91 height 21
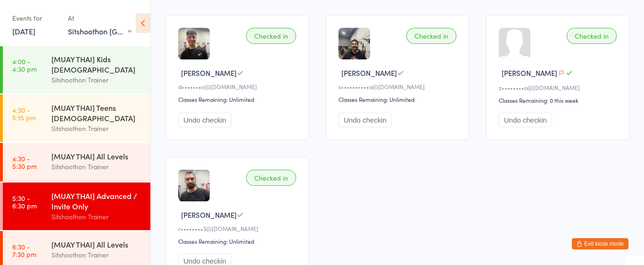
scroll to position [385, 0]
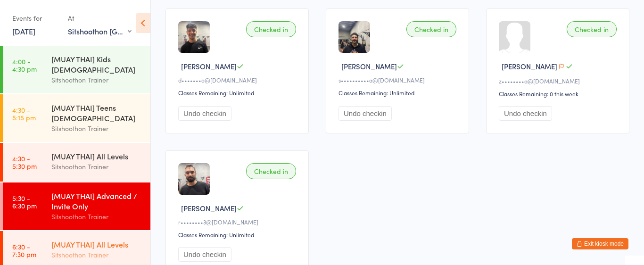
click at [58, 236] on div "[MUAY THAI] All Levels Sitshoothon Trainer" at bounding box center [100, 249] width 99 height 37
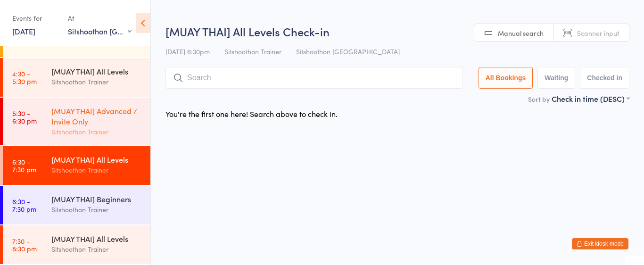
scroll to position [162, 0]
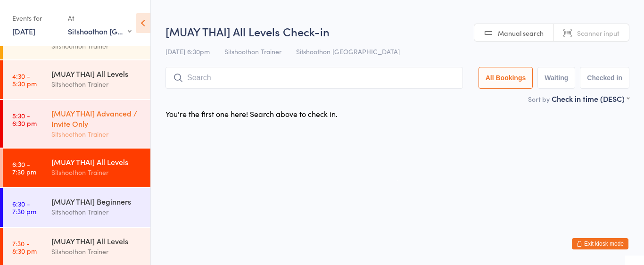
click at [86, 207] on div "Sitshoothon Trainer" at bounding box center [96, 211] width 91 height 11
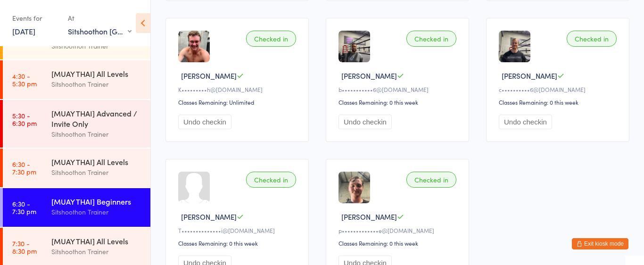
scroll to position [375, 0]
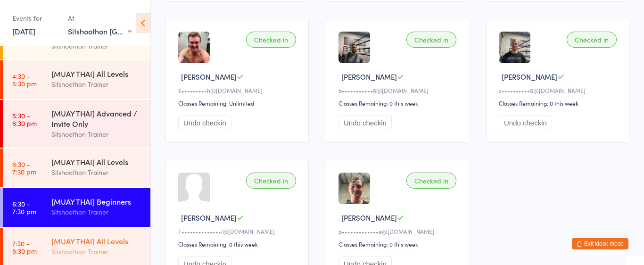
click at [111, 256] on div "Sitshoothon Trainer" at bounding box center [96, 251] width 91 height 11
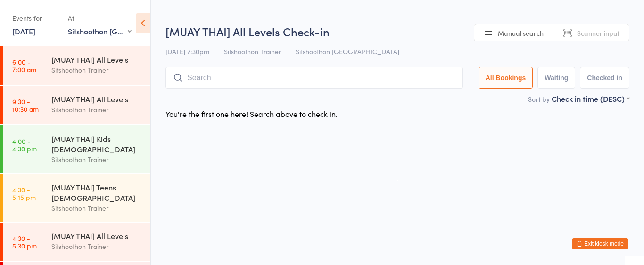
click at [22, 29] on link "[DATE]" at bounding box center [23, 31] width 23 height 10
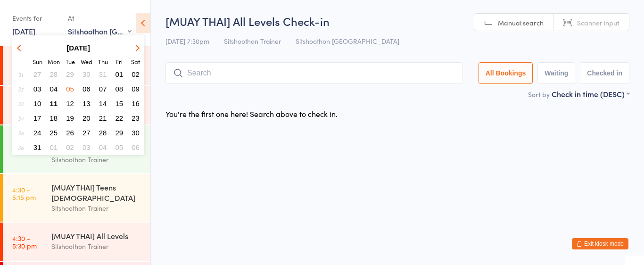
click at [53, 105] on span "11" at bounding box center [54, 103] width 8 height 8
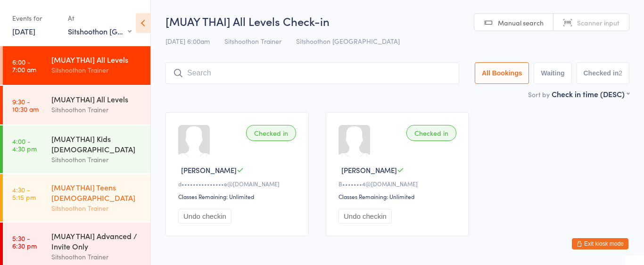
click at [80, 215] on div "[MUAY THAI] Teens [DEMOGRAPHIC_DATA] Sitshoothon Trainer" at bounding box center [100, 198] width 99 height 48
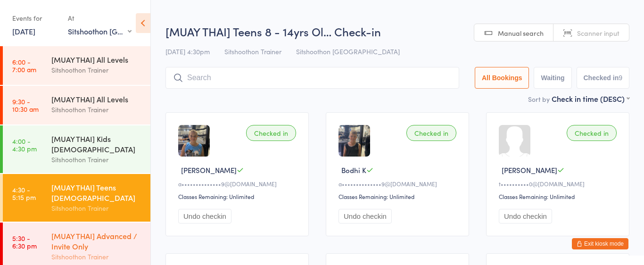
click at [122, 235] on div "[MUAY THAI] Advanced / Invite Only" at bounding box center [96, 240] width 91 height 21
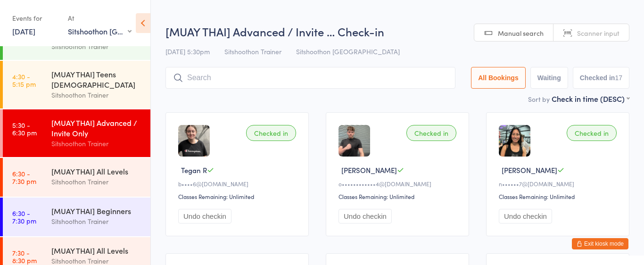
scroll to position [114, 0]
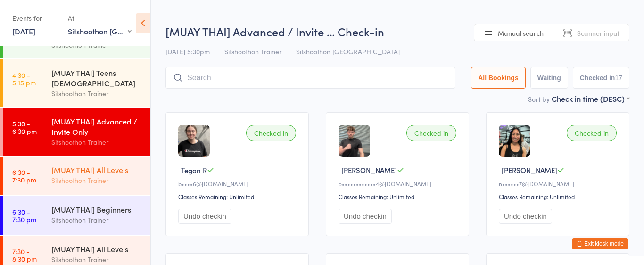
click at [102, 183] on div "Sitshoothon Trainer" at bounding box center [96, 180] width 91 height 11
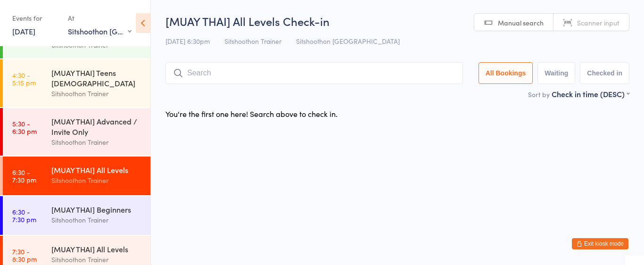
click at [106, 156] on div "[MUAY THAI] All Levels Sitshoothon Trainer" at bounding box center [100, 174] width 99 height 37
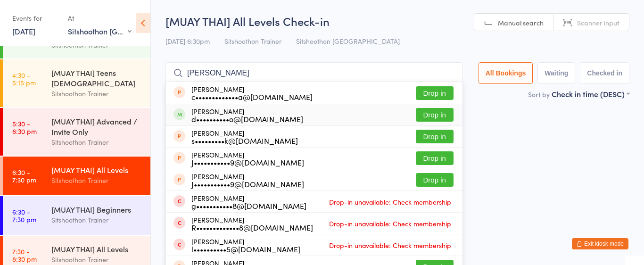
type input "[PERSON_NAME]"
click at [440, 116] on button "Drop in" at bounding box center [435, 115] width 38 height 14
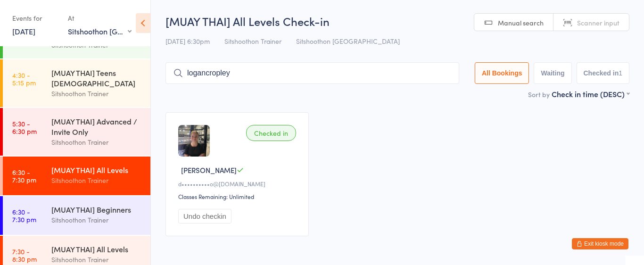
type input "logancropley"
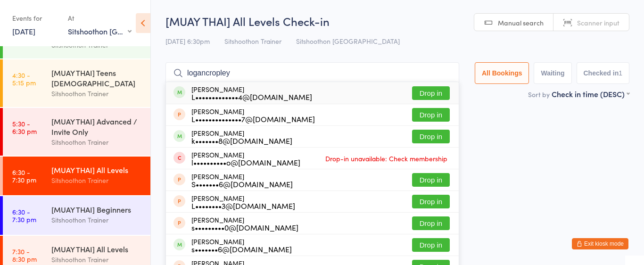
click at [428, 96] on button "Drop in" at bounding box center [431, 93] width 38 height 14
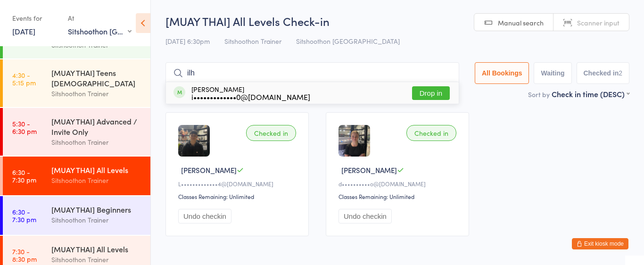
type input "ilh"
click at [421, 93] on button "Drop in" at bounding box center [431, 93] width 38 height 14
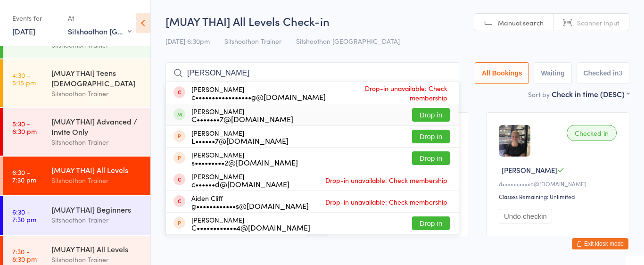
type input "[PERSON_NAME]"
click at [315, 114] on div "[PERSON_NAME] C•••••••7@[DOMAIN_NAME] Drop in" at bounding box center [312, 114] width 293 height 21
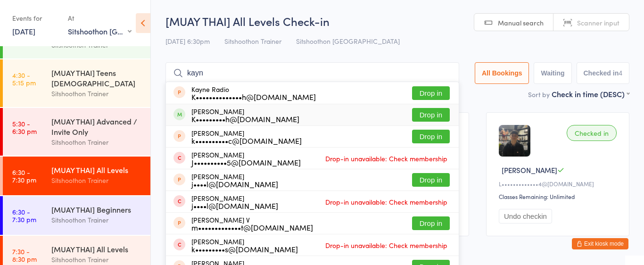
type input "kayn"
click at [418, 110] on button "Drop in" at bounding box center [431, 115] width 38 height 14
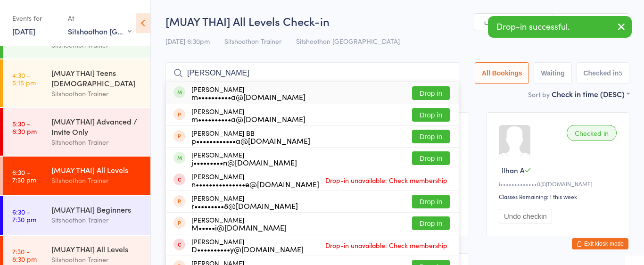
type input "[PERSON_NAME]"
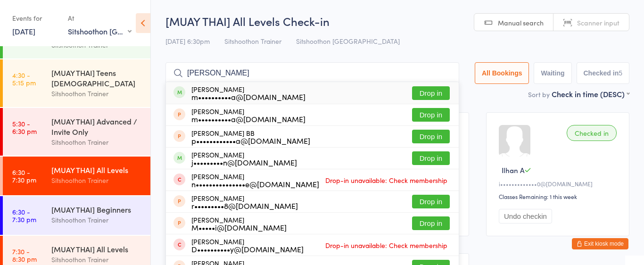
click at [437, 94] on button "Drop in" at bounding box center [431, 93] width 38 height 14
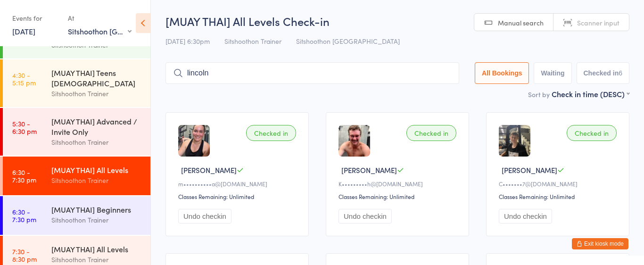
type input "lincoln"
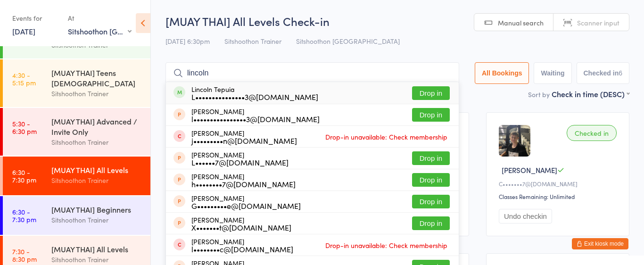
click at [423, 93] on button "Drop in" at bounding box center [431, 93] width 38 height 14
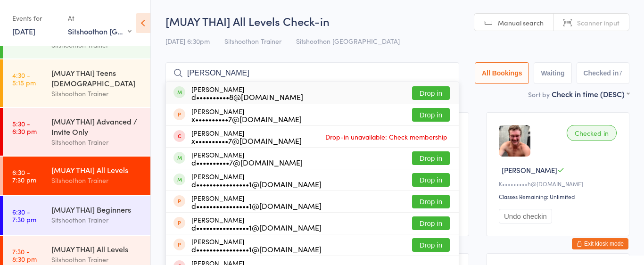
type input "[PERSON_NAME]"
click at [241, 95] on div "d••••••••••8@[DOMAIN_NAME]" at bounding box center [247, 97] width 112 height 8
